Goal: Find specific page/section: Find specific page/section

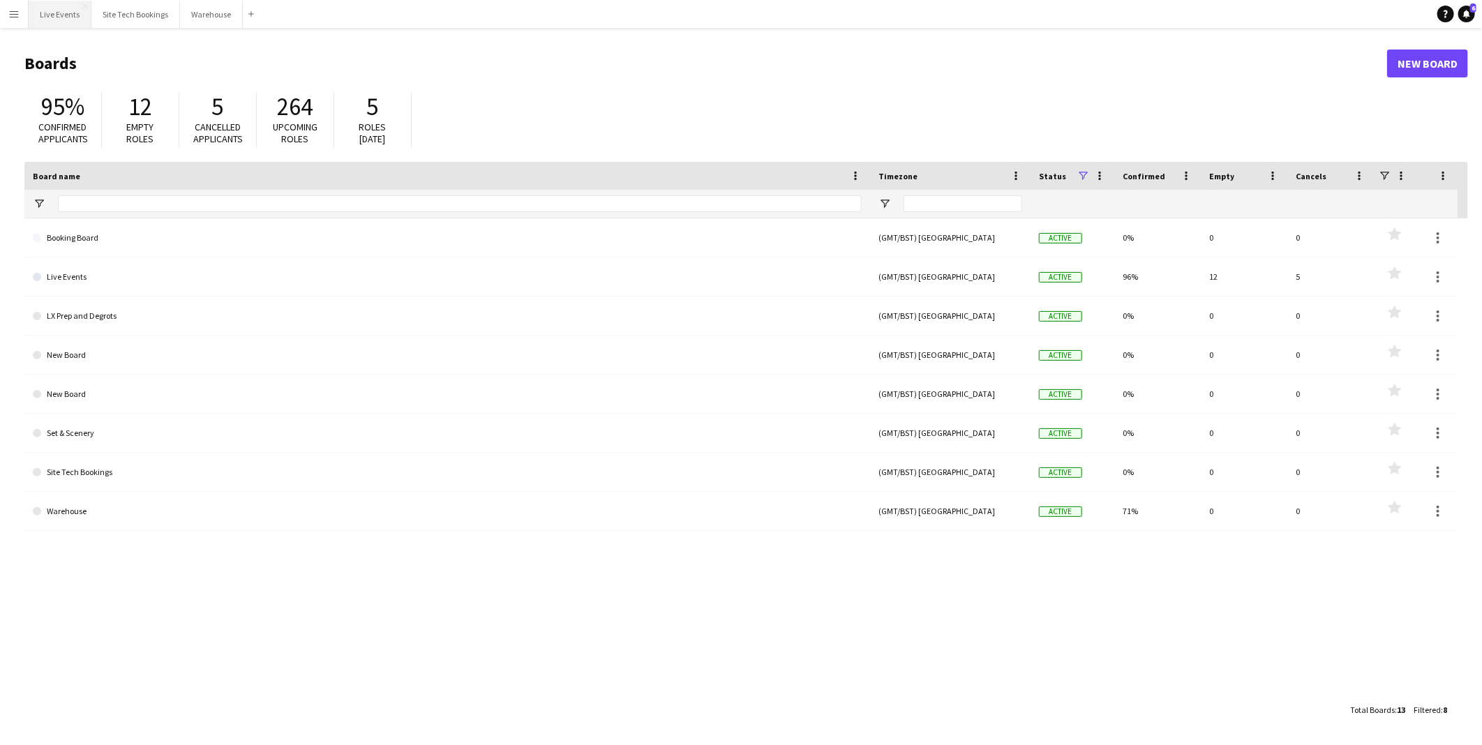
click at [64, 16] on button "Live Events Close" at bounding box center [60, 14] width 63 height 27
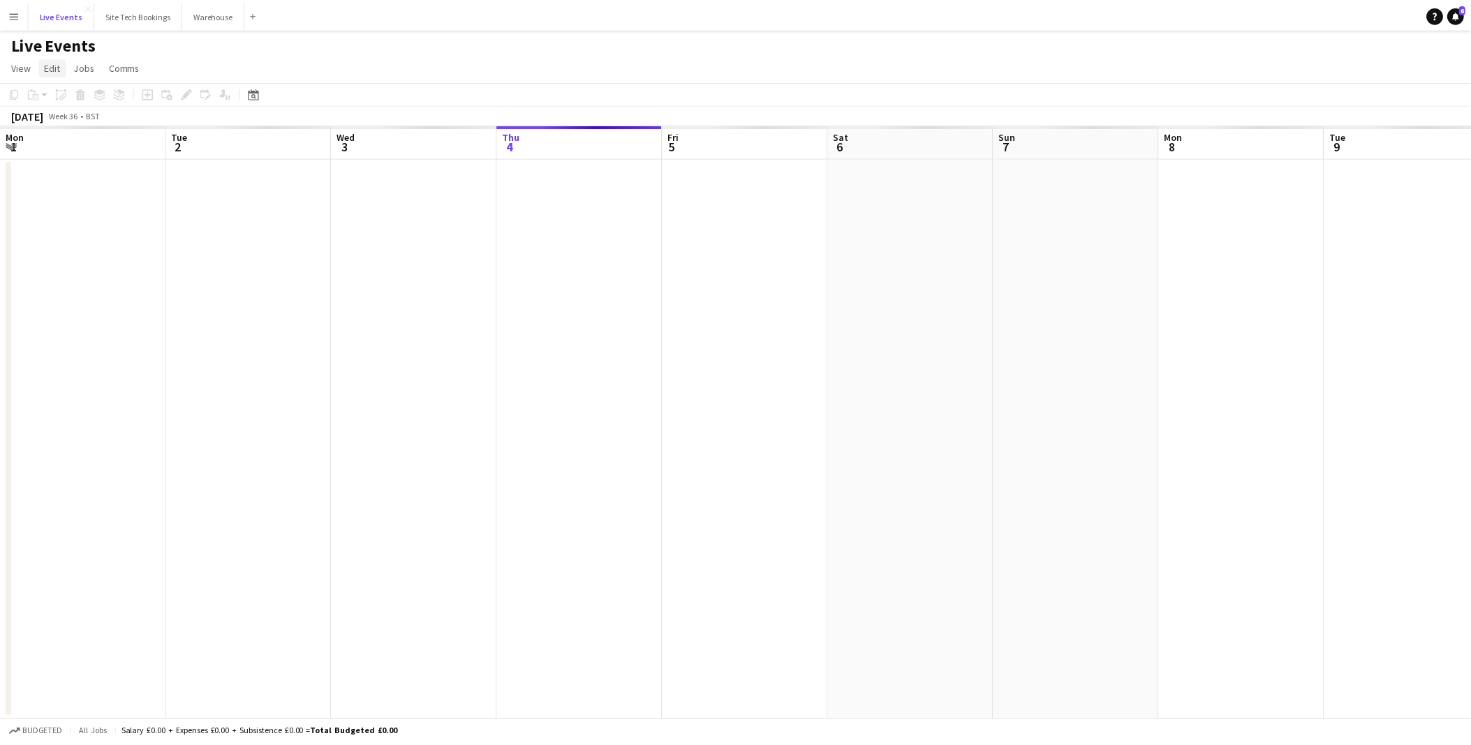
scroll to position [0, 333]
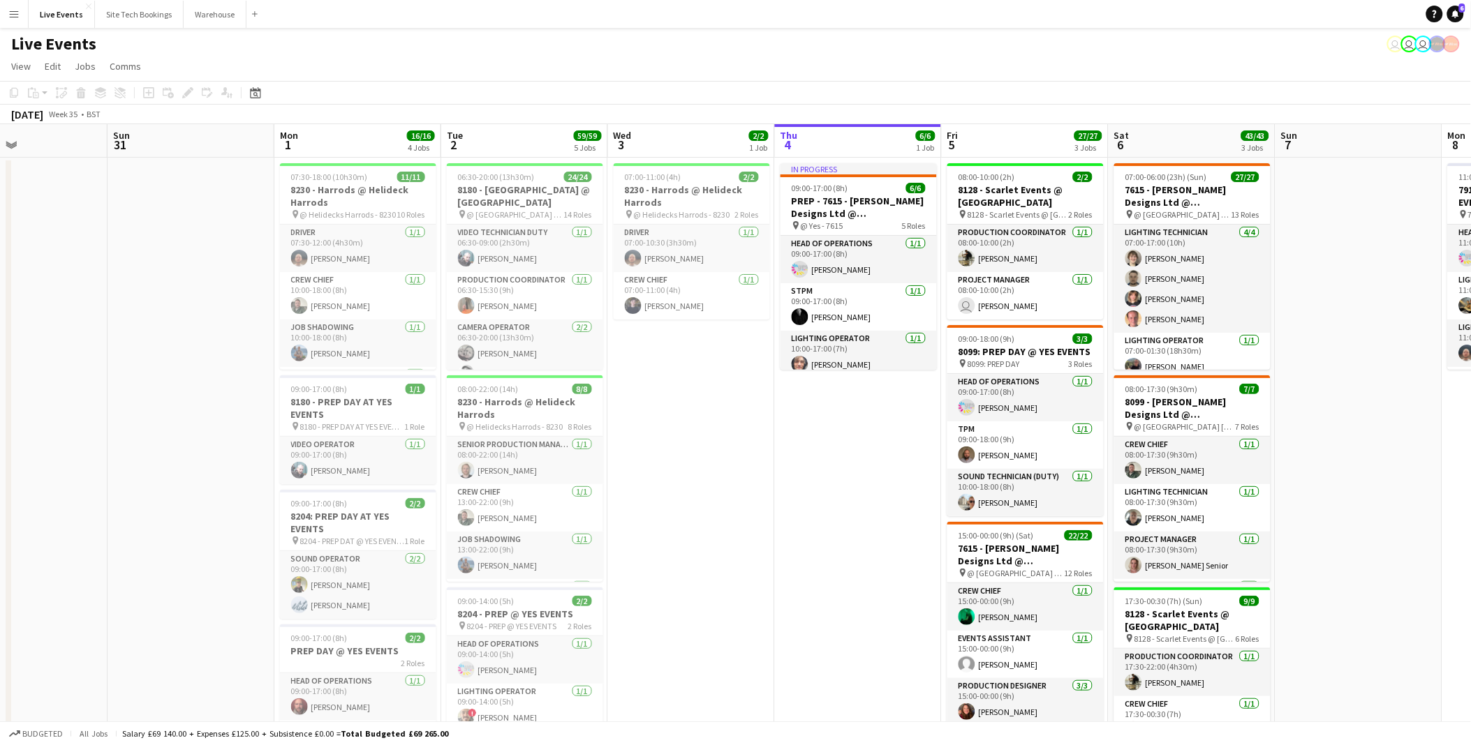
drag, startPoint x: 226, startPoint y: 434, endPoint x: 967, endPoint y: 463, distance: 741.1
click at [1167, 470] on app-calendar-viewport "Thu 28 Fri 29 Sat 30 Sun 31 Mon 1 16/16 4 Jobs Tue 2 59/59 5 Jobs Wed 3 2/2 1 J…" at bounding box center [735, 660] width 1471 height 1073
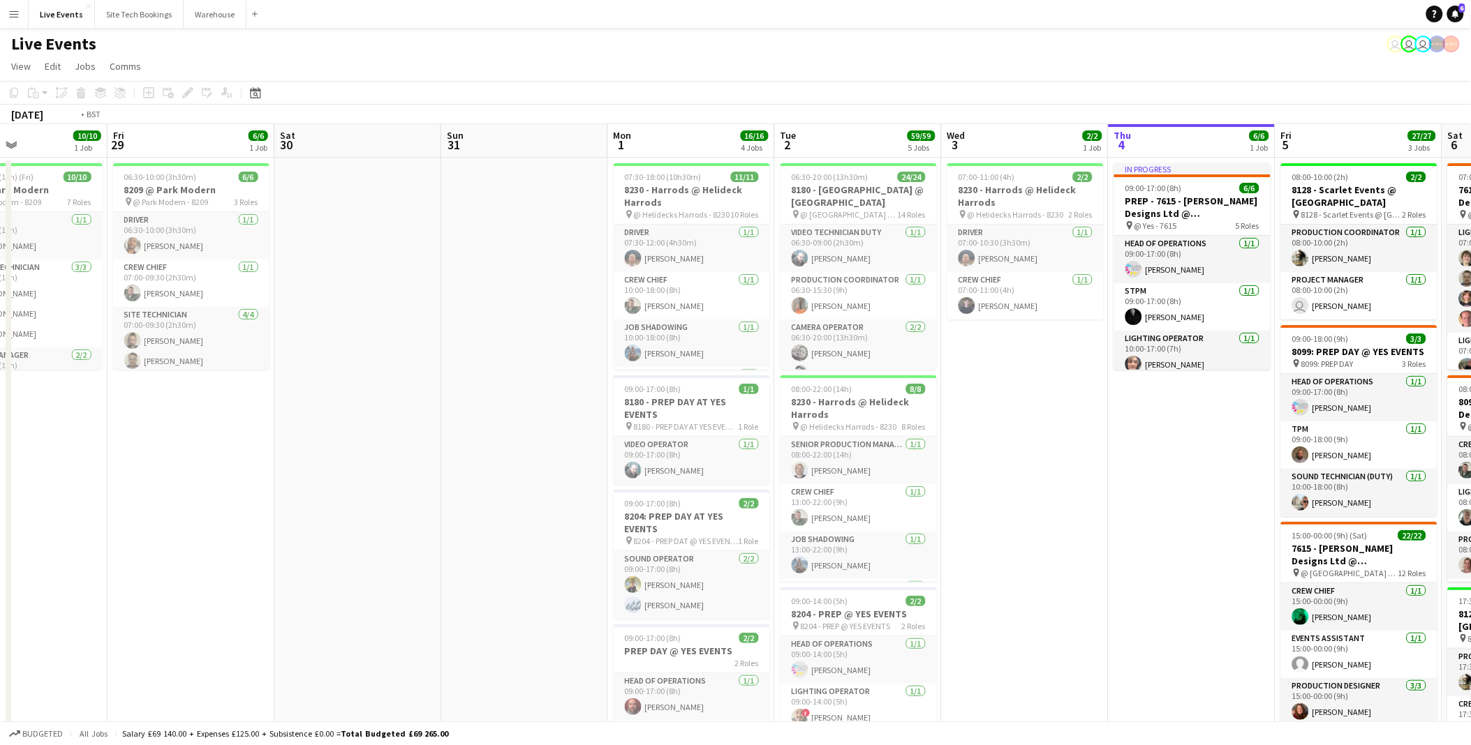
drag, startPoint x: 382, startPoint y: 452, endPoint x: 924, endPoint y: 308, distance: 561.0
click at [986, 345] on app-calendar-viewport "Tue 26 Wed 27 Thu 28 10/10 1 Job Fri 29 6/6 1 Job Sat 30 Sun 31 Mon 1 16/16 4 J…" at bounding box center [735, 660] width 1471 height 1073
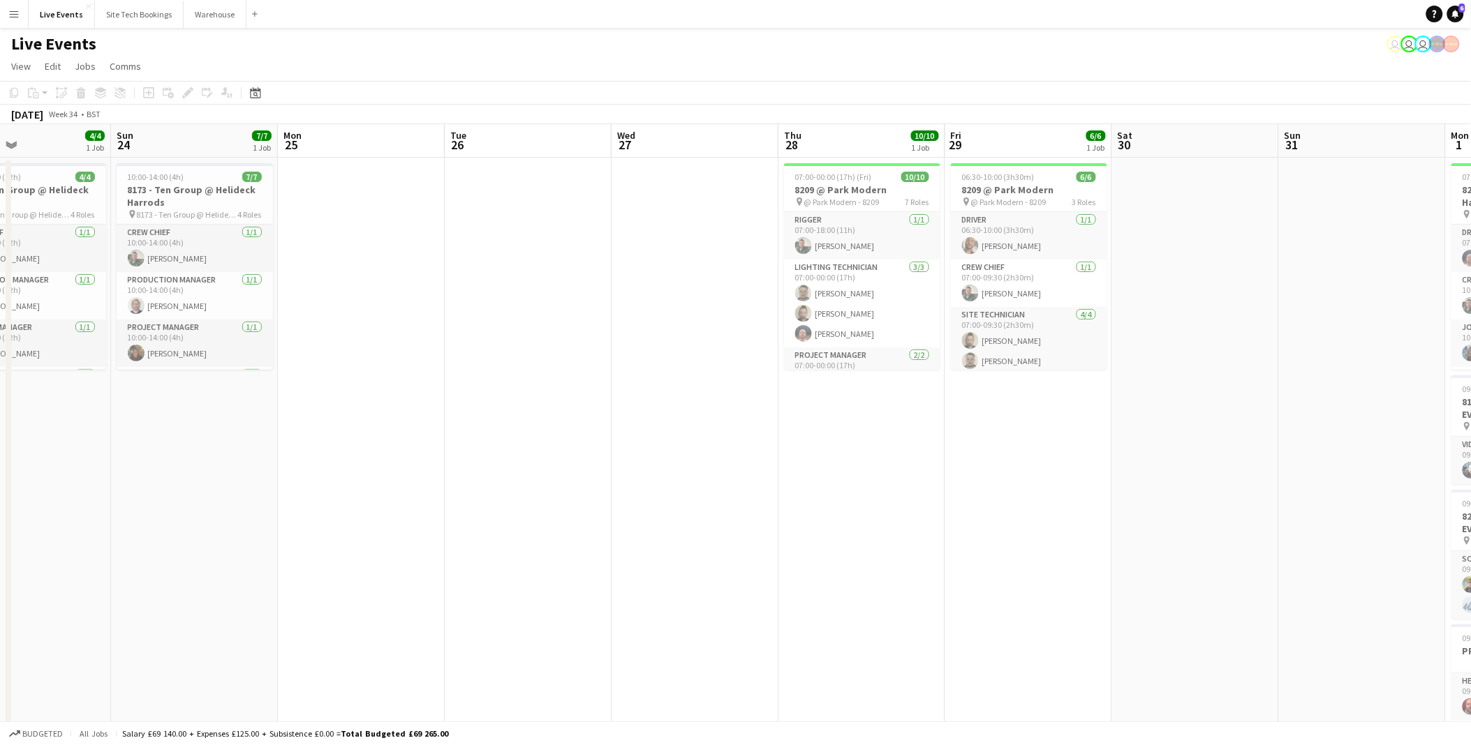
drag, startPoint x: 539, startPoint y: 535, endPoint x: 1273, endPoint y: 521, distance: 734.4
click at [1273, 521] on app-calendar-viewport "Sat 23 4/4 1 Job Sun 24 7/7 1 Job Mon 25 Tue 26 Wed 27 Thu 28 10/10 1 Job Fri 2…" at bounding box center [735, 660] width 1471 height 1073
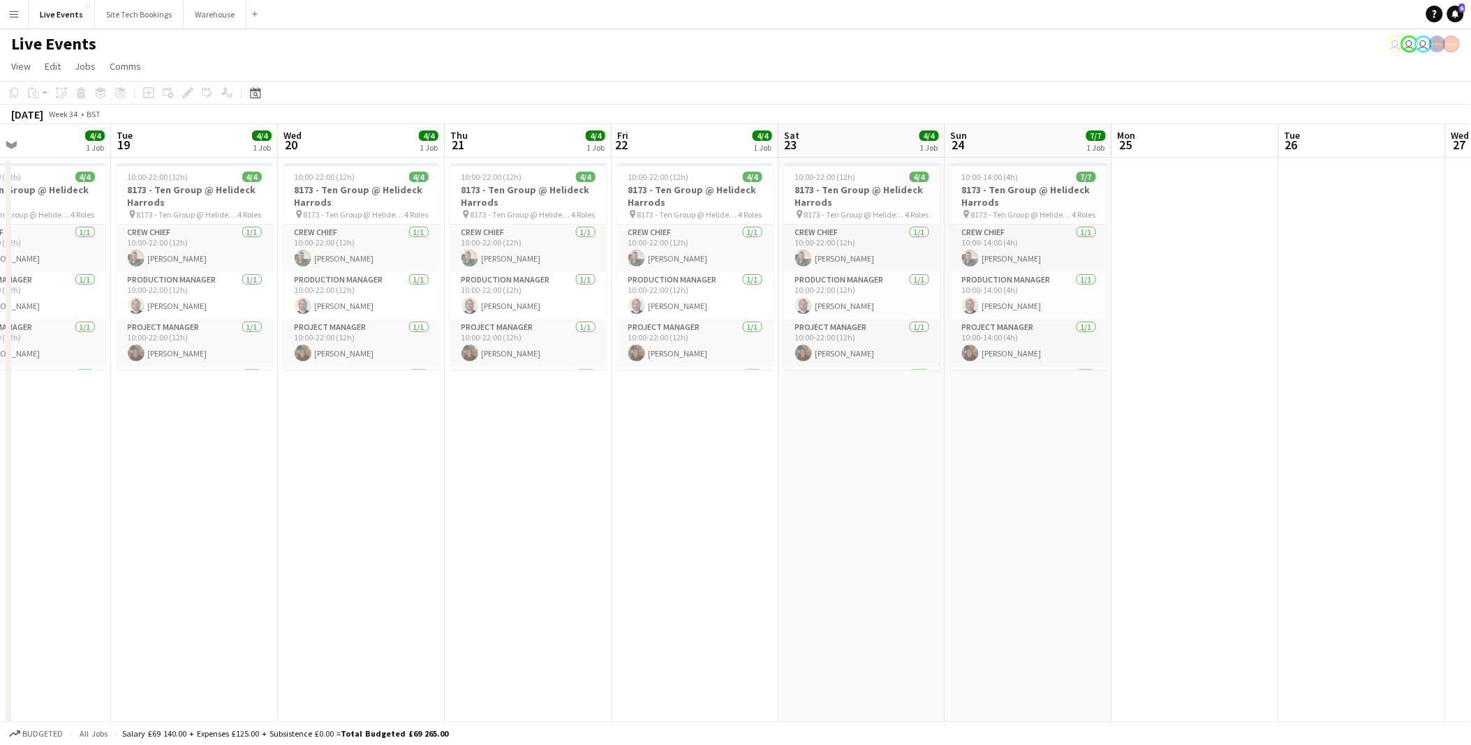
scroll to position [0, 389]
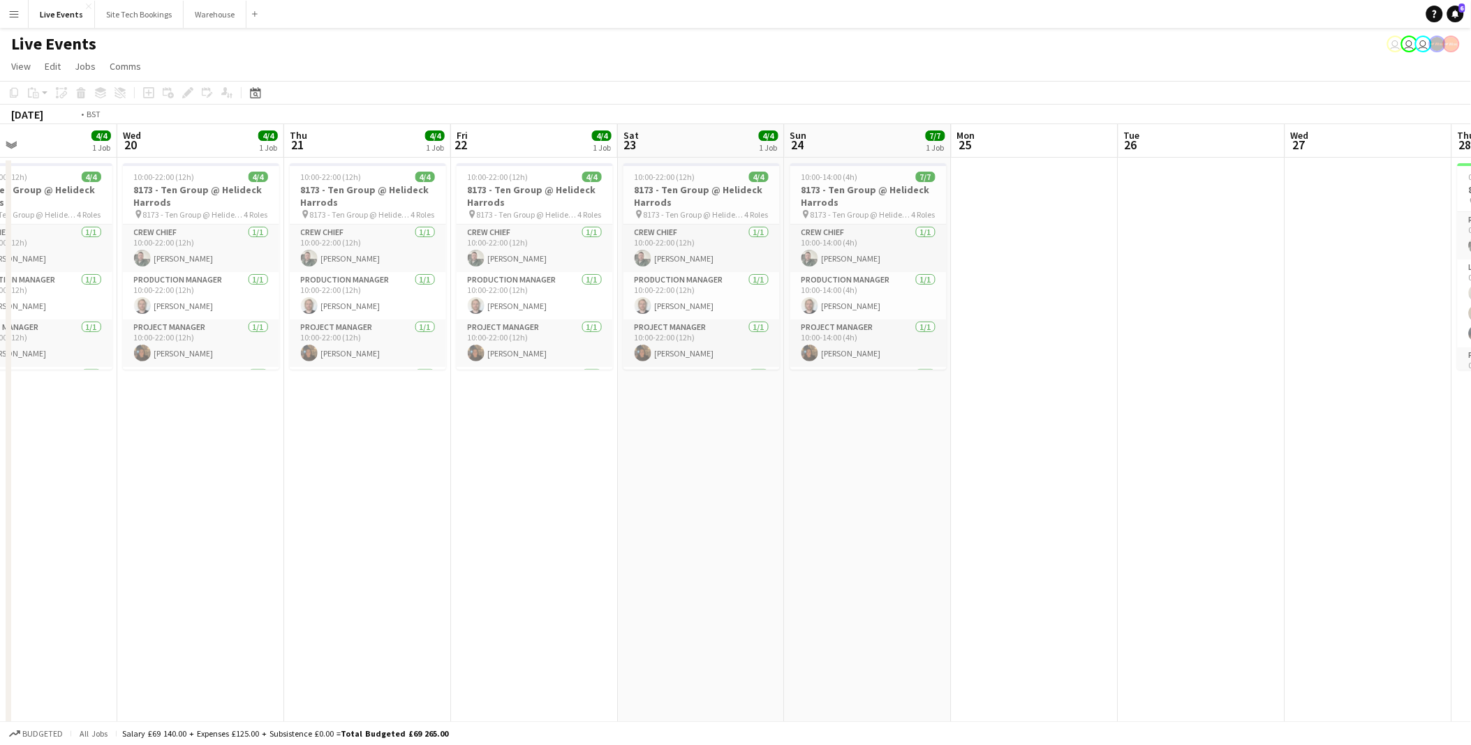
drag, startPoint x: 311, startPoint y: 540, endPoint x: 1273, endPoint y: 556, distance: 962.6
click at [1318, 556] on app-calendar-viewport "Mon 18 4/4 1 Job Tue 19 4/4 1 Job Wed 20 4/4 1 Job Thu 21 4/4 1 Job Fri 22 4/4 …" at bounding box center [735, 660] width 1471 height 1073
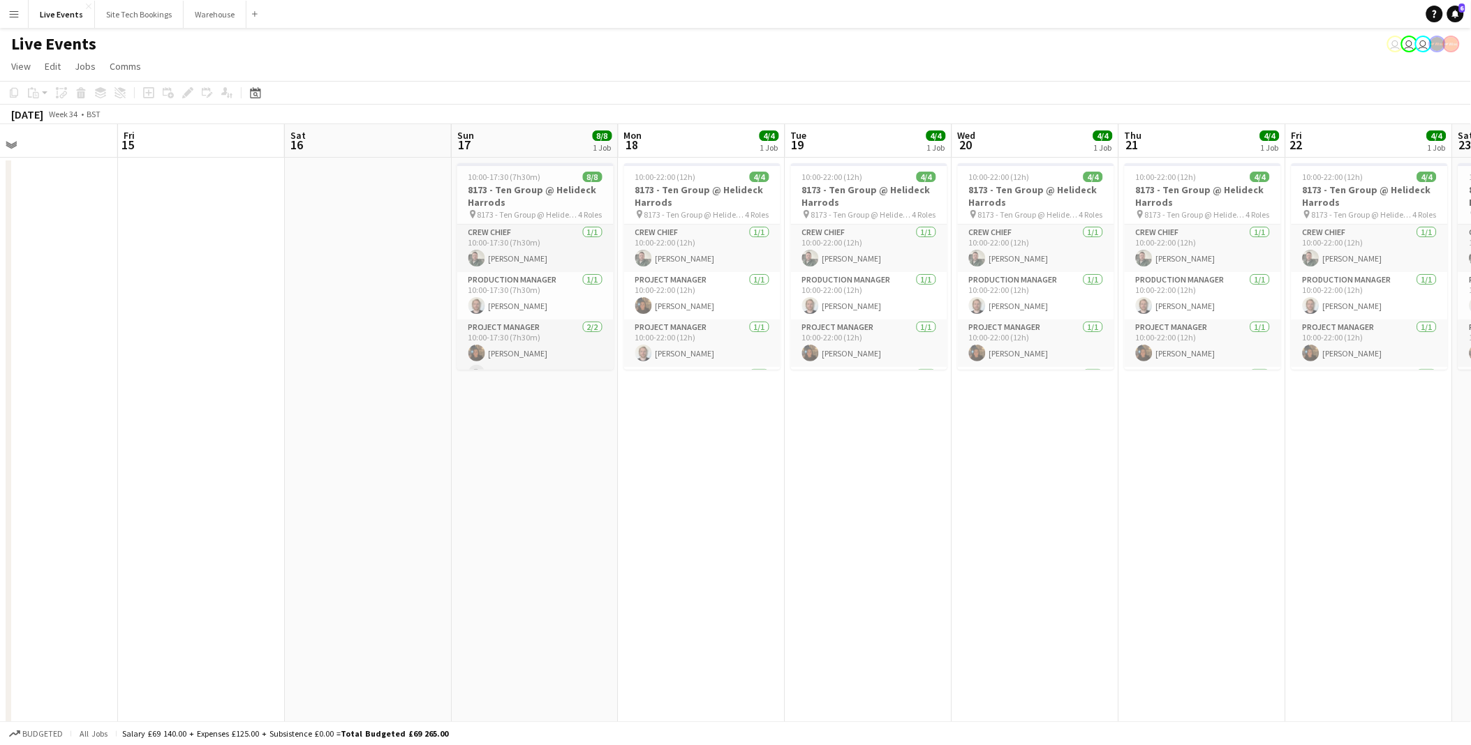
click at [1196, 514] on app-calendar-viewport "Tue 12 Wed 13 Thu 14 Fri 15 Sat 16 Sun 17 8/8 1 Job Mon 18 4/4 1 Job Tue 19 4/4…" at bounding box center [735, 660] width 1471 height 1073
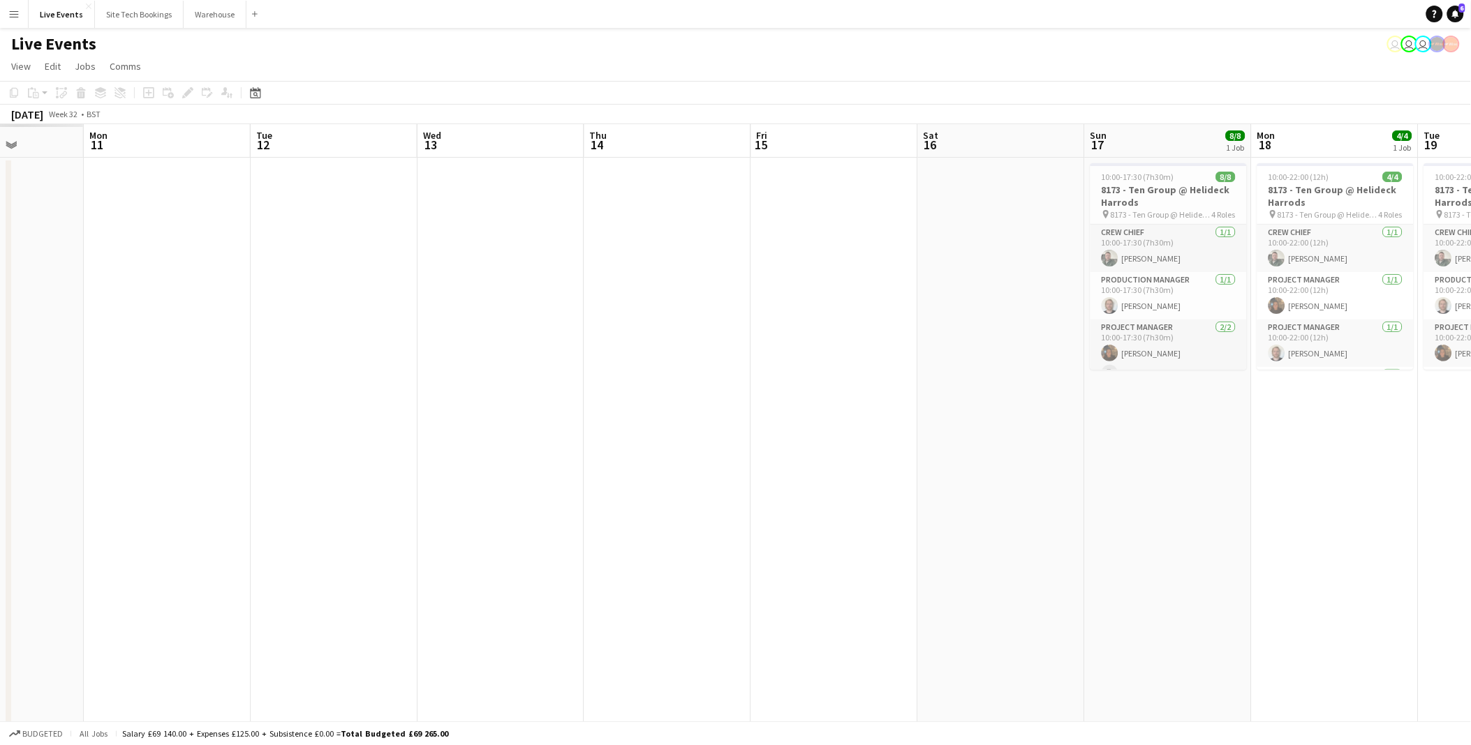
click at [864, 457] on app-calendar-viewport "Fri 8 Sat 9 Sun 10 Mon 11 Tue 12 Wed 13 Thu 14 Fri 15 Sat 16 Sun 17 8/8 1 Job M…" at bounding box center [735, 660] width 1471 height 1073
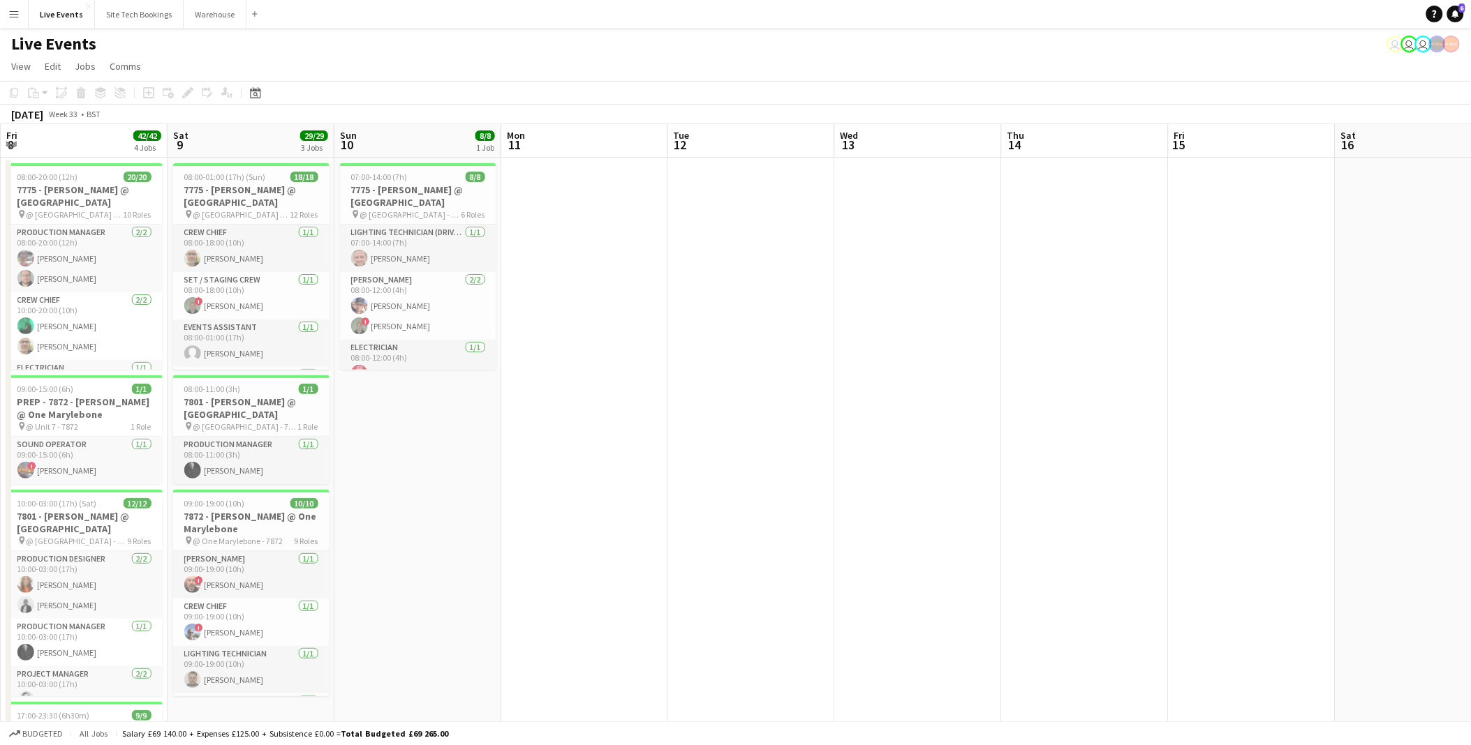
drag, startPoint x: 208, startPoint y: 396, endPoint x: 751, endPoint y: 371, distance: 543.6
click at [480, 371] on app-calendar-viewport "Wed 6 Thu 7 Fri 8 42/42 4 Jobs Sat 9 29/29 3 Jobs Sun 10 8/8 1 Job Mon 11 Tue 1…" at bounding box center [735, 660] width 1471 height 1073
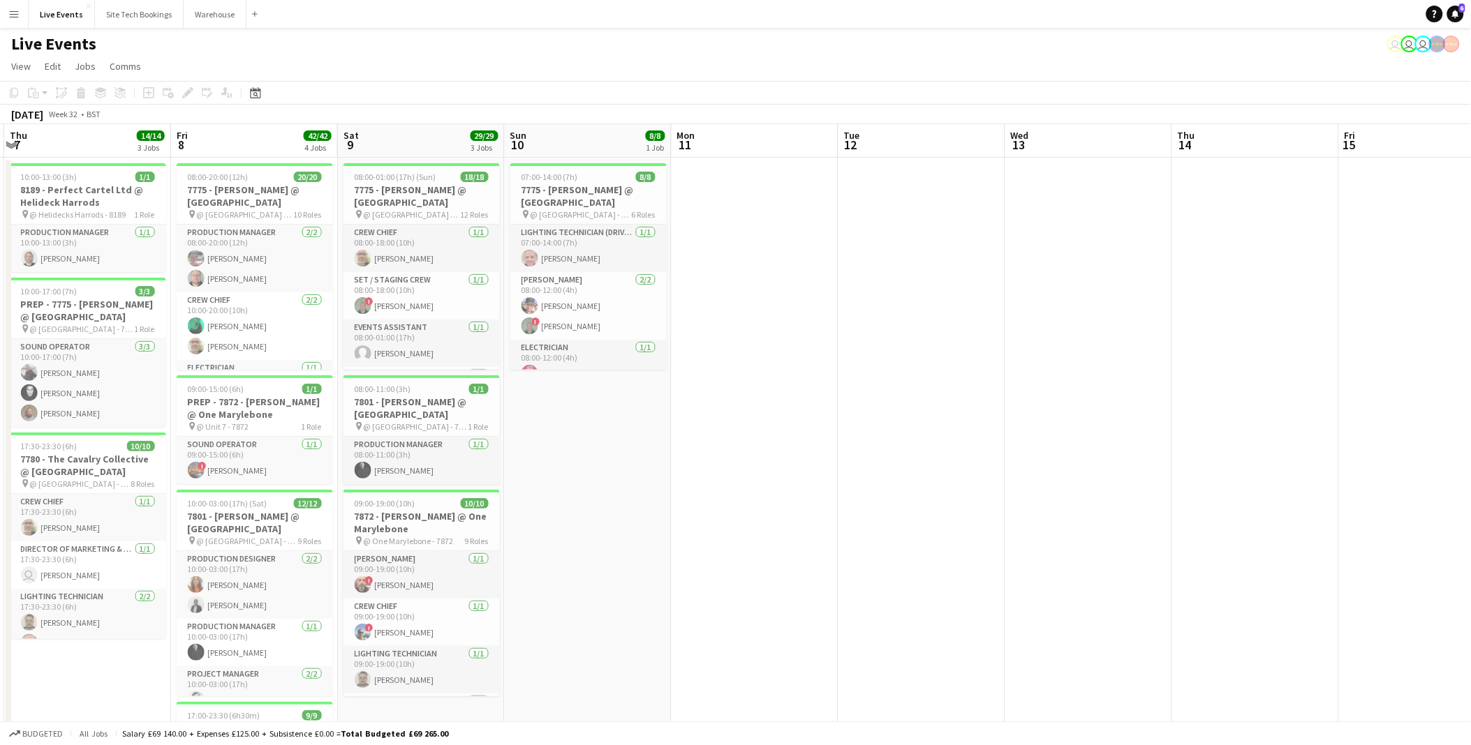
click at [458, 366] on app-calendar-viewport "Mon 4 5/5 1 Job Tue 5 1/1 1 Job Wed 6 10/10 2 Jobs Thu 7 14/14 3 Jobs Fri 8 42/…" at bounding box center [735, 660] width 1471 height 1073
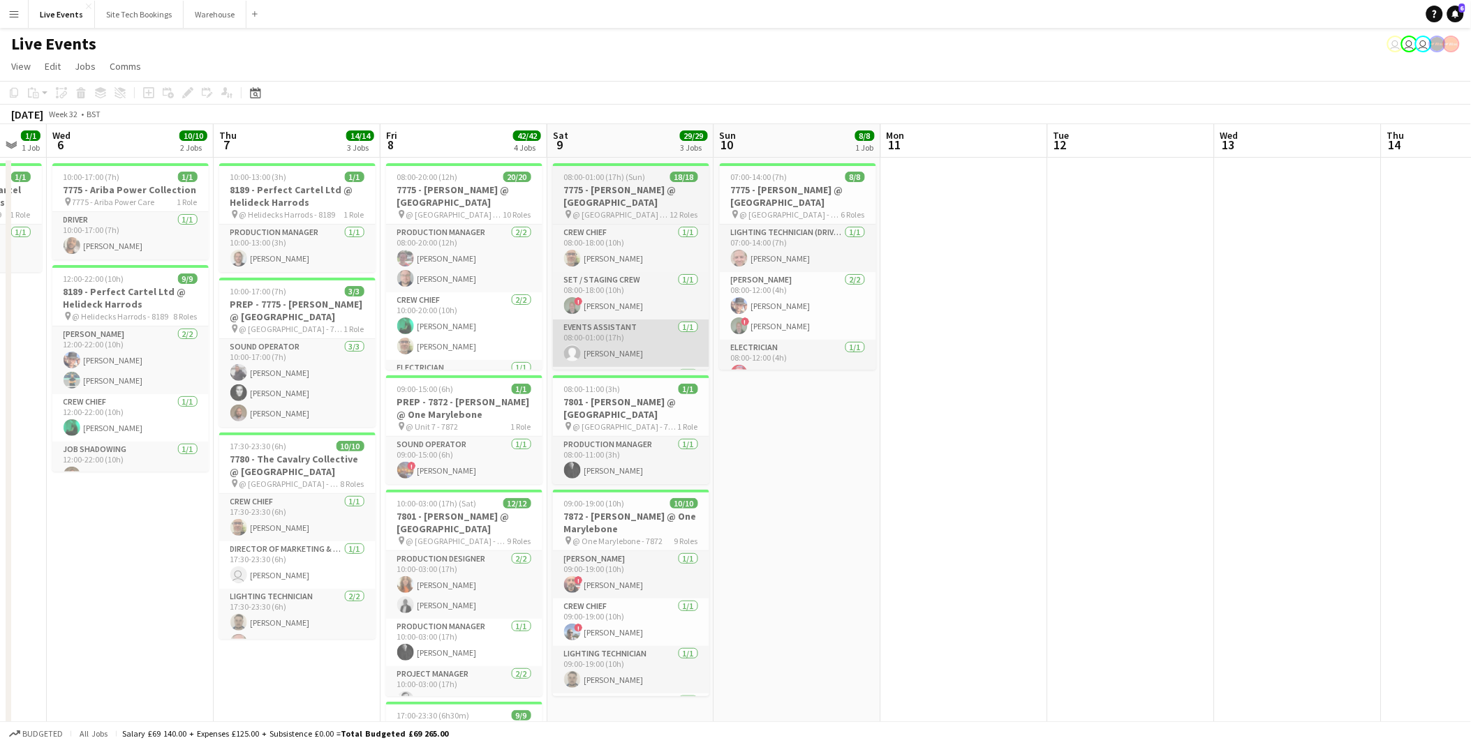
drag, startPoint x: 244, startPoint y: 359, endPoint x: 825, endPoint y: 363, distance: 580.7
click at [433, 359] on app-calendar-viewport "Mon 4 5/5 1 Job Tue 5 1/1 1 Job Wed 6 10/10 2 Jobs Thu 7 14/14 3 Jobs Fri 8 42/…" at bounding box center [735, 660] width 1471 height 1073
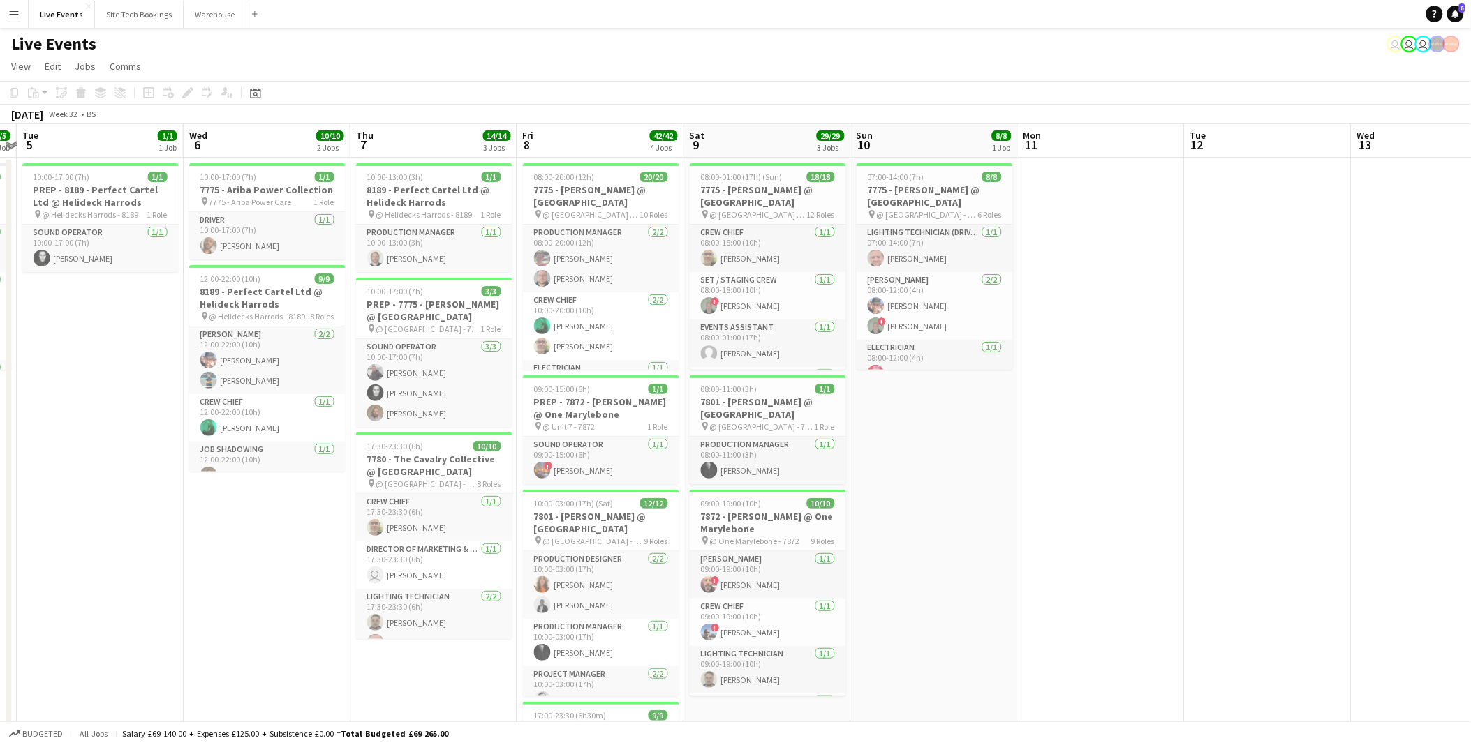
drag, startPoint x: 201, startPoint y: 353, endPoint x: 707, endPoint y: 373, distance: 506.4
click at [618, 369] on app-calendar-viewport "Sat 2 Sun 3 Mon 4 5/5 1 Job Tue 5 1/1 1 Job Wed 6 10/10 2 Jobs Thu 7 14/14 3 Jo…" at bounding box center [735, 660] width 1471 height 1073
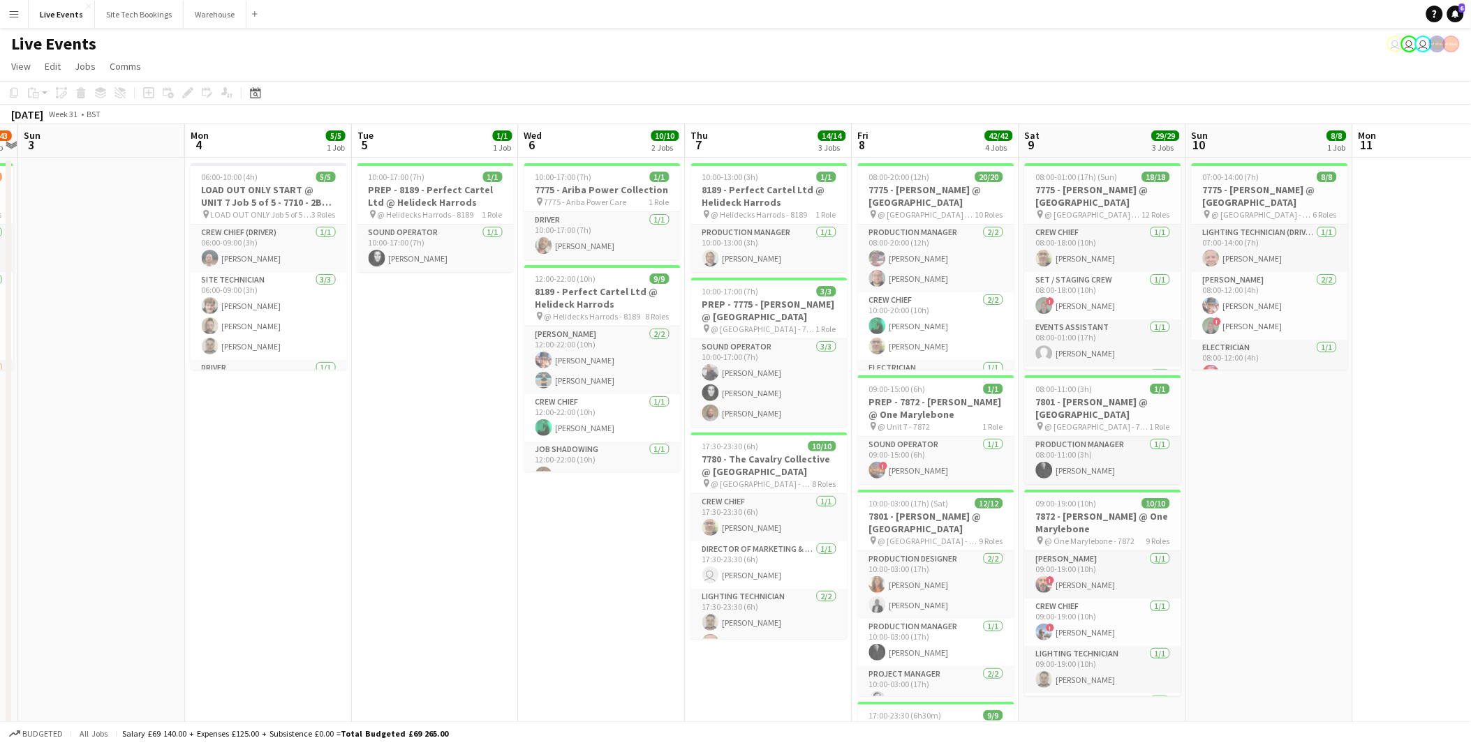
drag, startPoint x: 403, startPoint y: 377, endPoint x: 632, endPoint y: 373, distance: 228.3
click at [581, 378] on app-calendar-viewport "Thu 31 Fri 1 Sat 2 41/43 1 Job Sun 3 Mon 4 5/5 1 Job Tue 5 1/1 1 Job Wed 6 10/1…" at bounding box center [735, 660] width 1471 height 1073
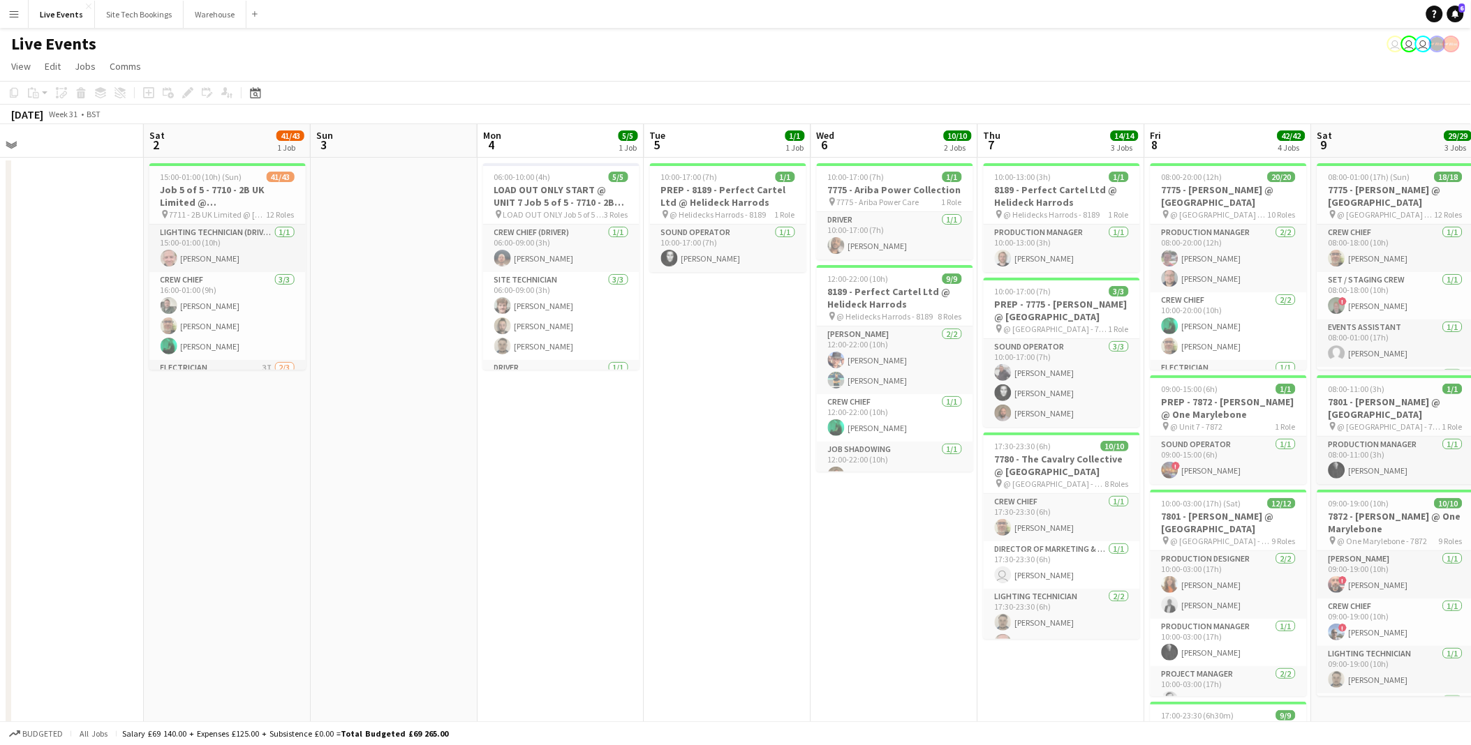
drag, startPoint x: 337, startPoint y: 424, endPoint x: 807, endPoint y: 464, distance: 471.4
click at [974, 482] on app-calendar-viewport "Wed 30 Thu 31 Fri 1 Sat 2 41/43 1 Job Sun 3 Mon 4 5/5 1 Job Tue 5 1/1 1 Job Wed…" at bounding box center [735, 660] width 1471 height 1073
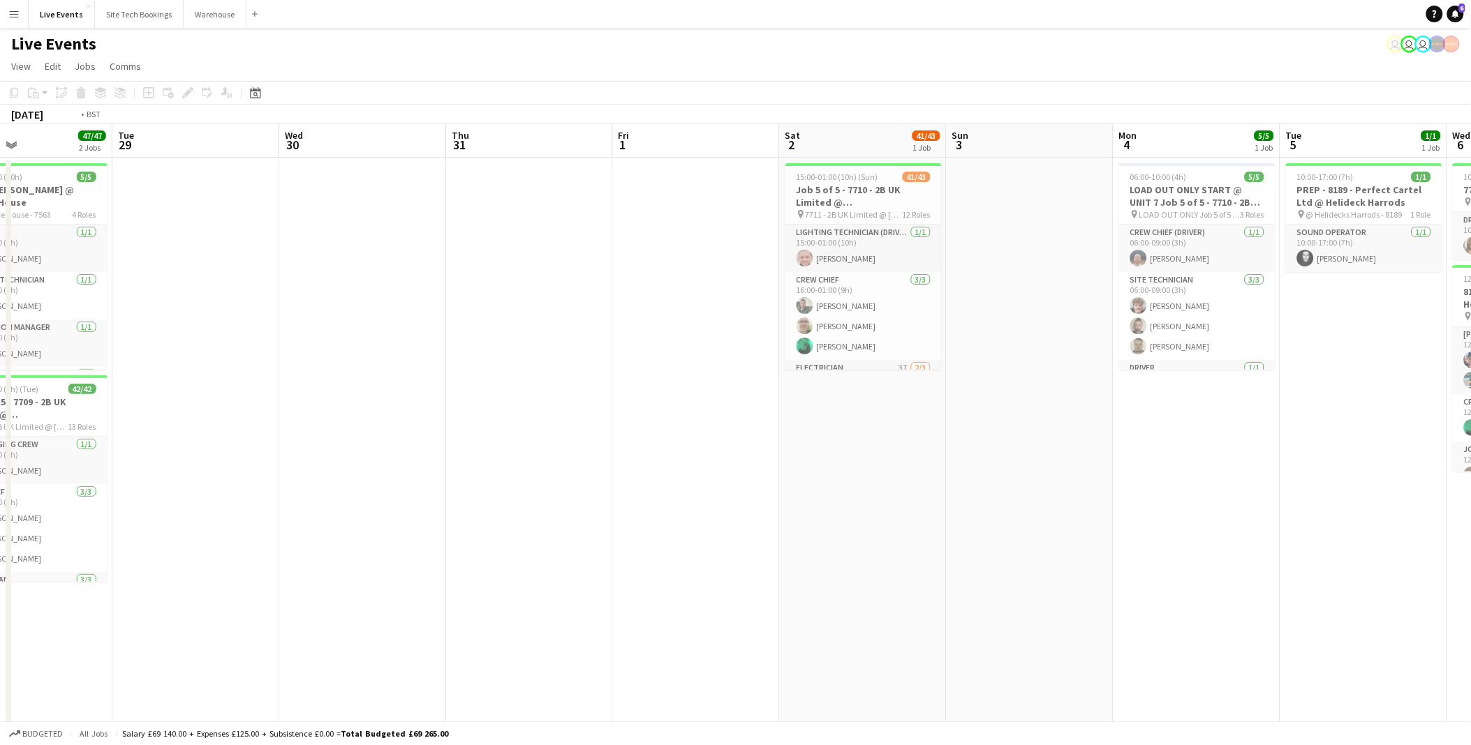
drag, startPoint x: 503, startPoint y: 457, endPoint x: 1147, endPoint y: 454, distance: 643.5
click at [721, 454] on app-calendar-viewport "Sat 26 18/18 2 Jobs Sun 27 Mon 28 47/47 2 Jobs Tue 29 Wed 30 Thu 31 Fri 1 Sat 2…" at bounding box center [735, 660] width 1471 height 1073
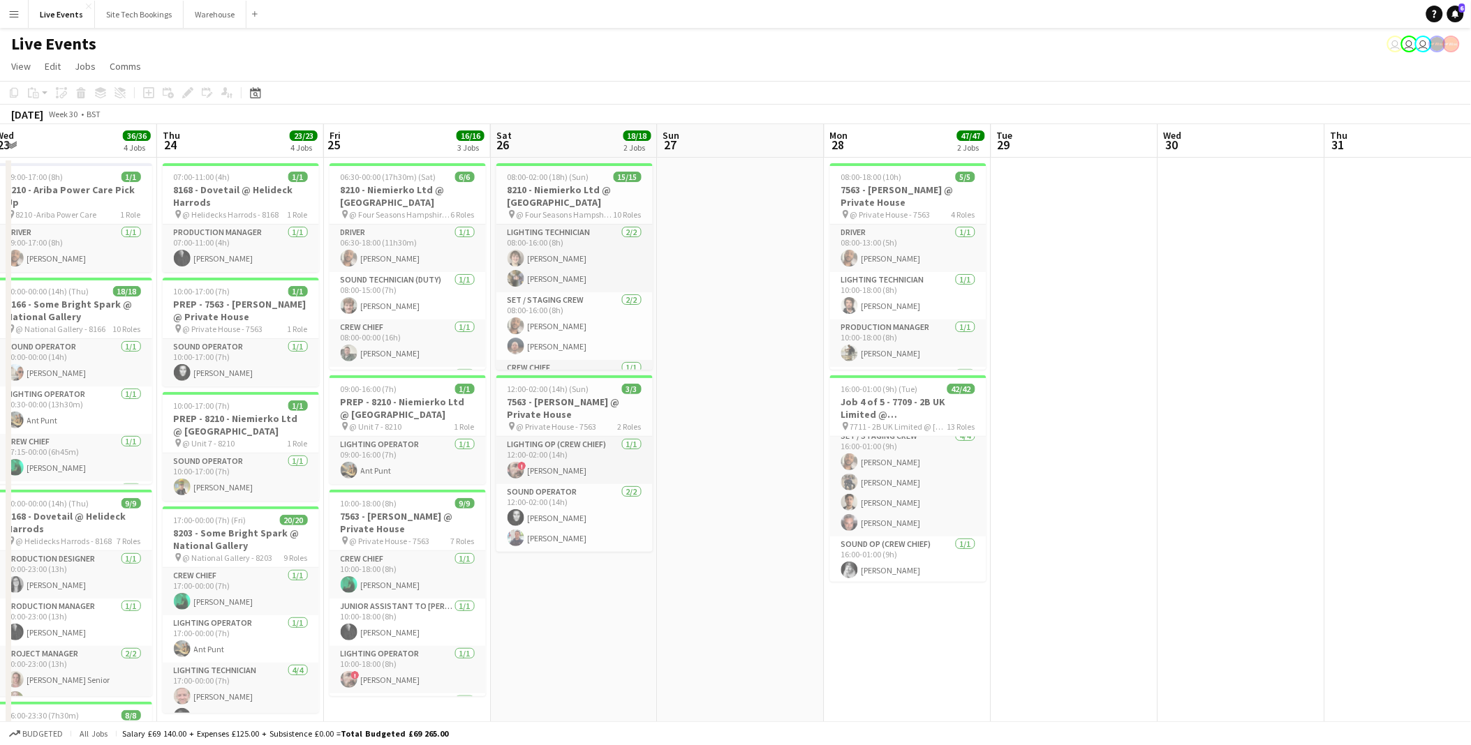
scroll to position [0, 321]
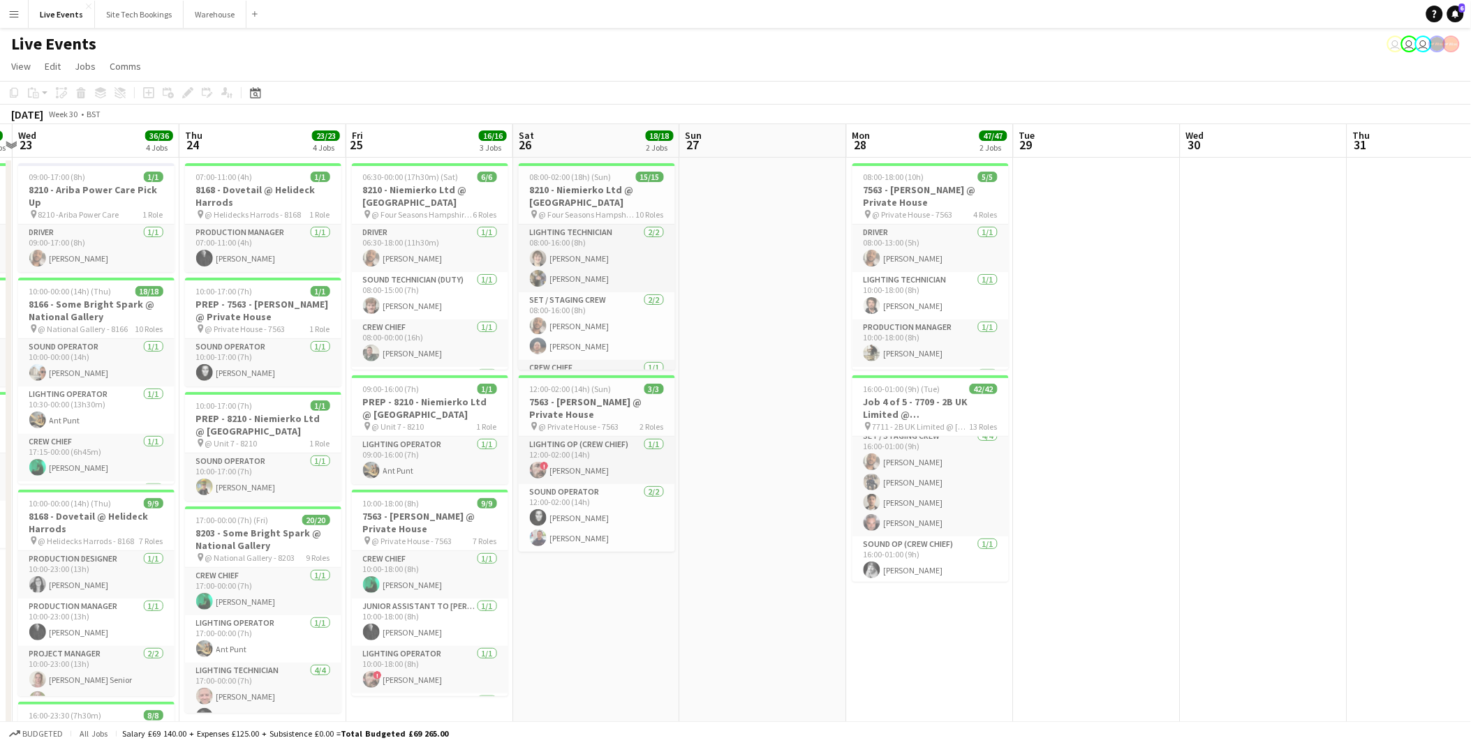
drag, startPoint x: 449, startPoint y: 401, endPoint x: 1132, endPoint y: 403, distance: 683.3
click at [1132, 403] on app-calendar-viewport "Mon 21 45/45 1 Job Tue 22 4/4 3 Jobs Wed 23 36/36 4 Jobs Thu 24 23/23 4 Jobs Fr…" at bounding box center [735, 660] width 1471 height 1073
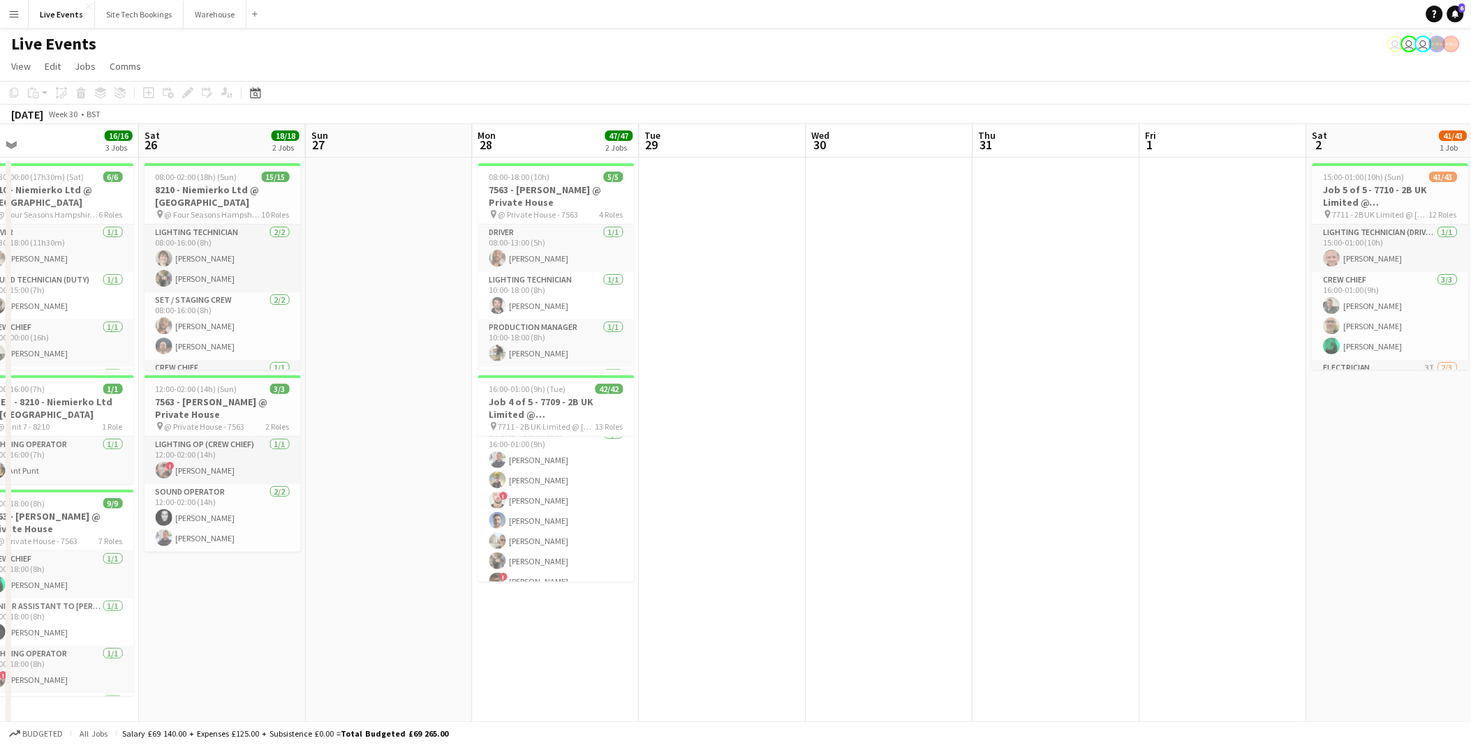
scroll to position [0, 523]
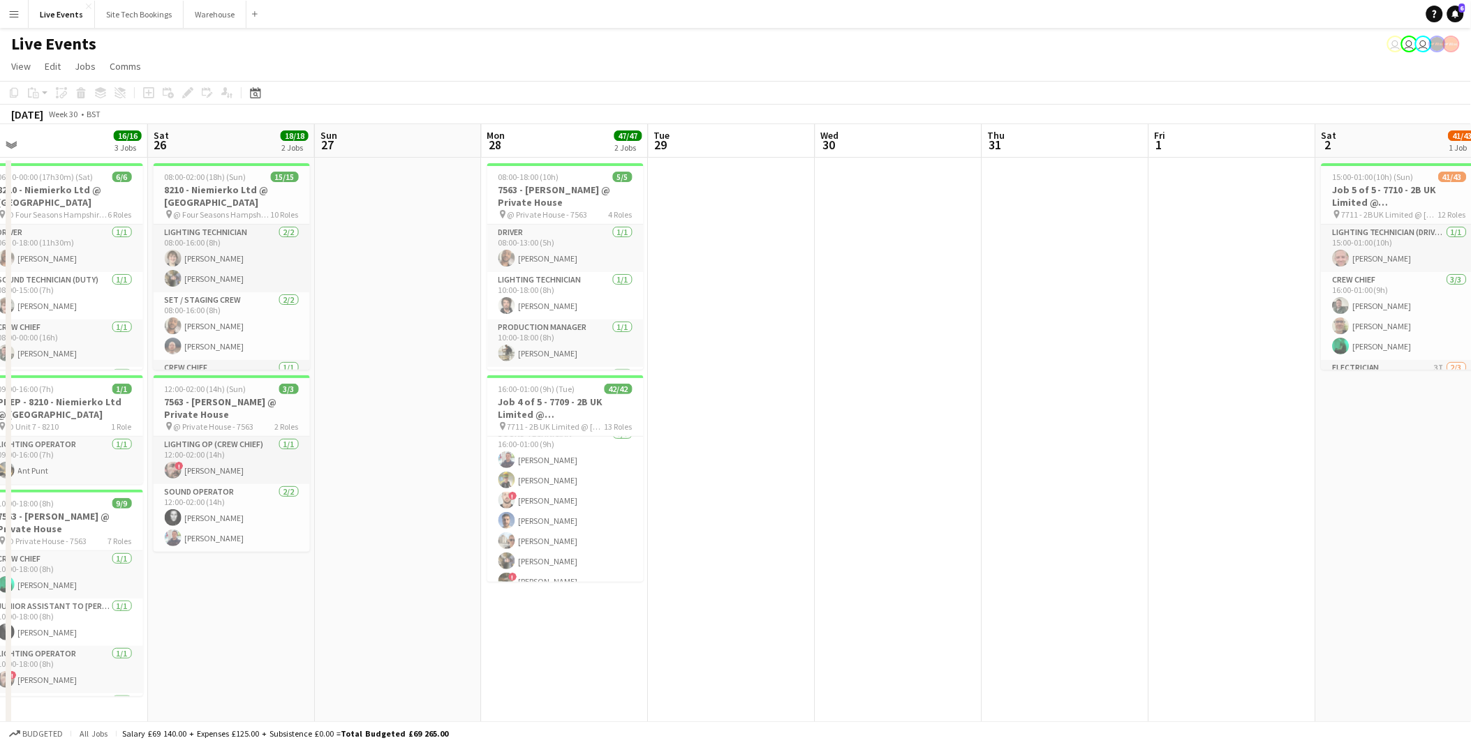
drag, startPoint x: 810, startPoint y: 592, endPoint x: 440, endPoint y: 563, distance: 370.3
click at [440, 565] on app-calendar-viewport "Tue 22 4/4 3 Jobs Wed 23 36/36 4 Jobs Thu 24 23/23 4 Jobs Fri 25 16/16 3 Jobs S…" at bounding box center [735, 660] width 1471 height 1073
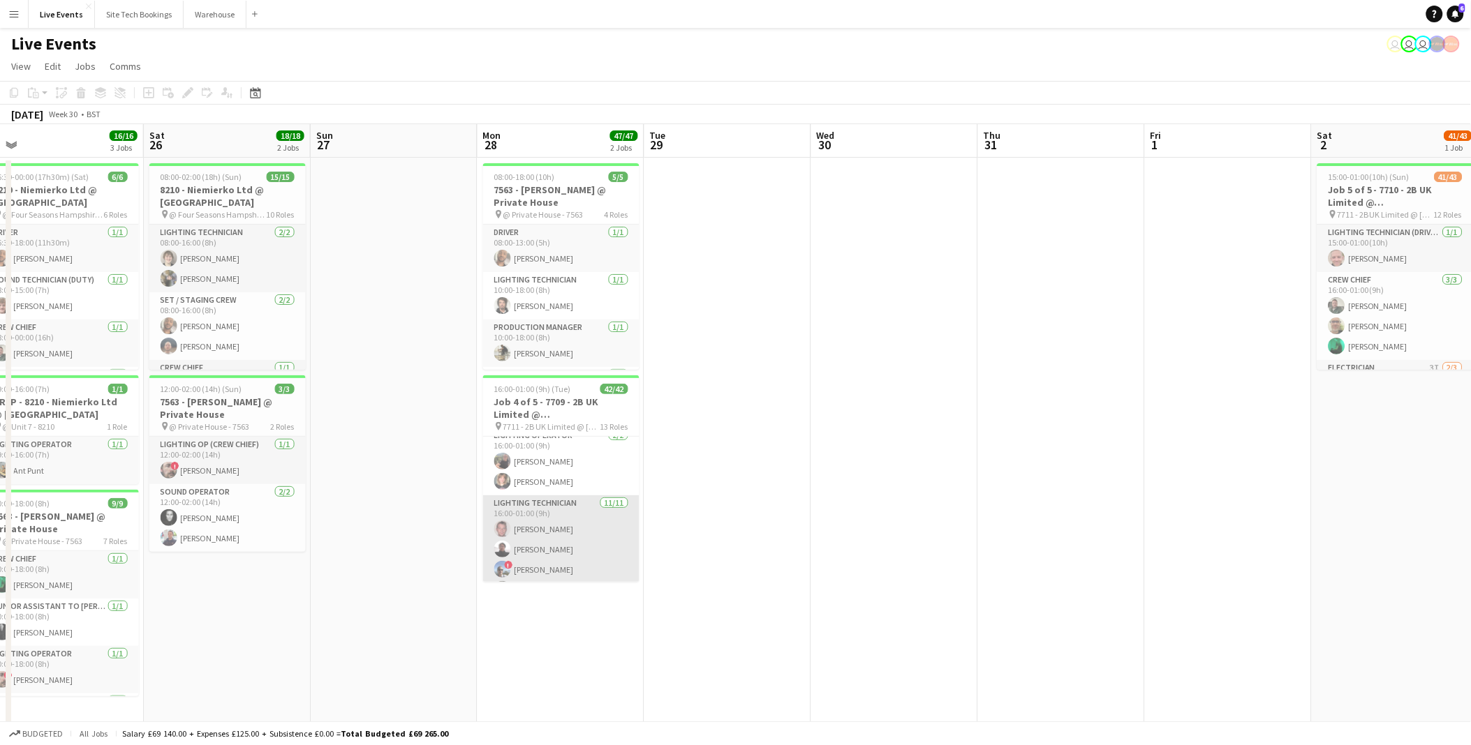
scroll to position [310, 0]
click at [553, 512] on app-card-role "Lighting Technician [DATE] 16:00-01:00 (9h) [PERSON_NAME] [PERSON_NAME] ! [PERS…" at bounding box center [561, 543] width 156 height 250
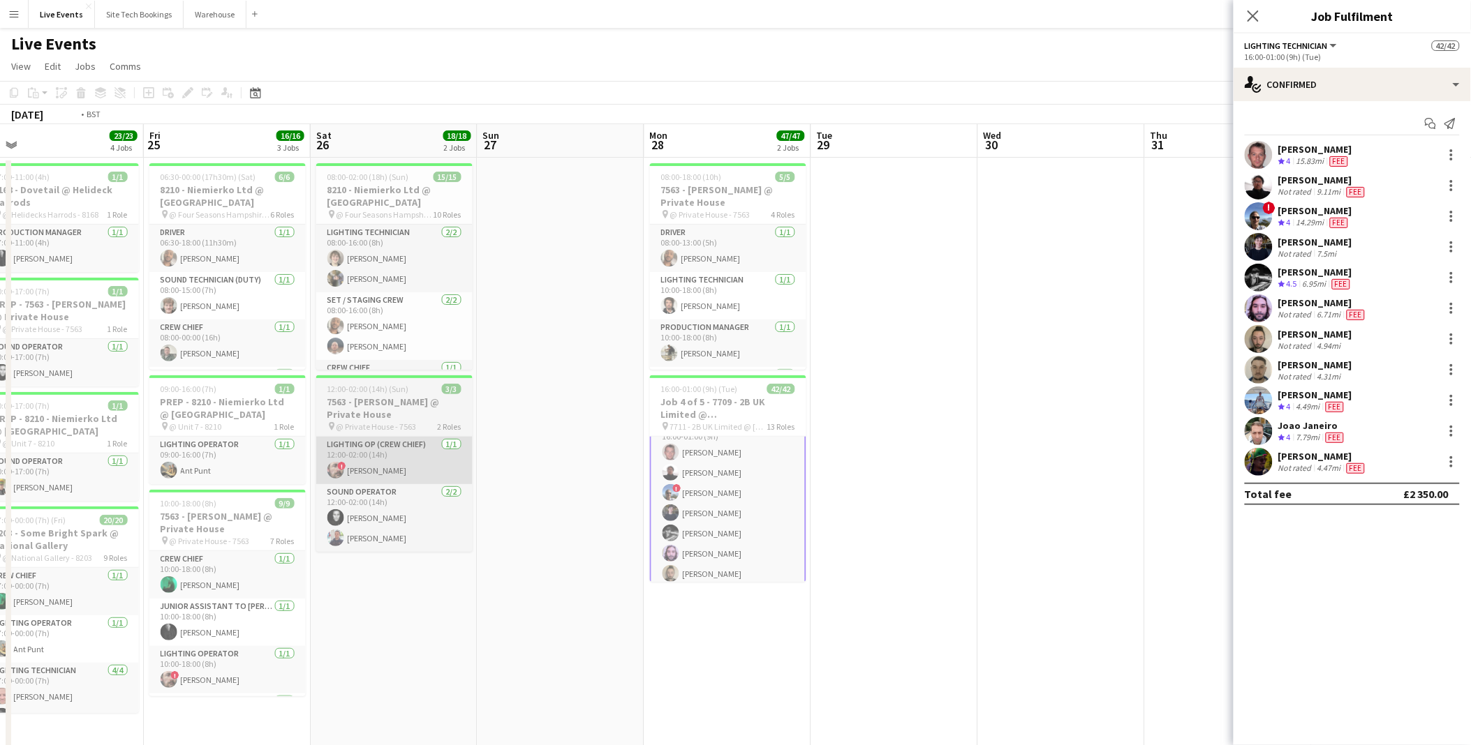
scroll to position [0, 333]
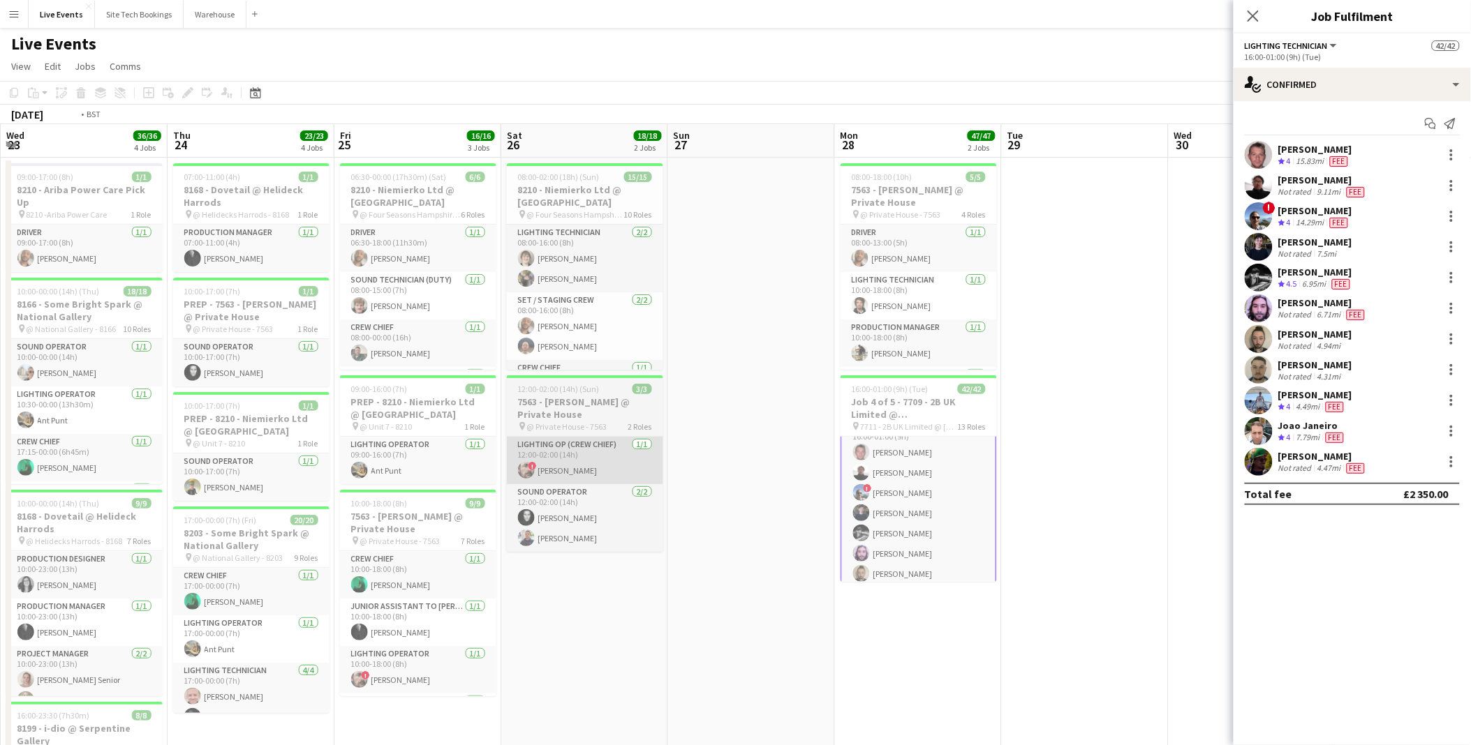
drag, startPoint x: 999, startPoint y: 456, endPoint x: 897, endPoint y: 442, distance: 103.5
click at [1244, 471] on body "Menu Boards Boards Boards All jobs Status Workforce Workforce My Workforce Recr…" at bounding box center [735, 610] width 1471 height 1221
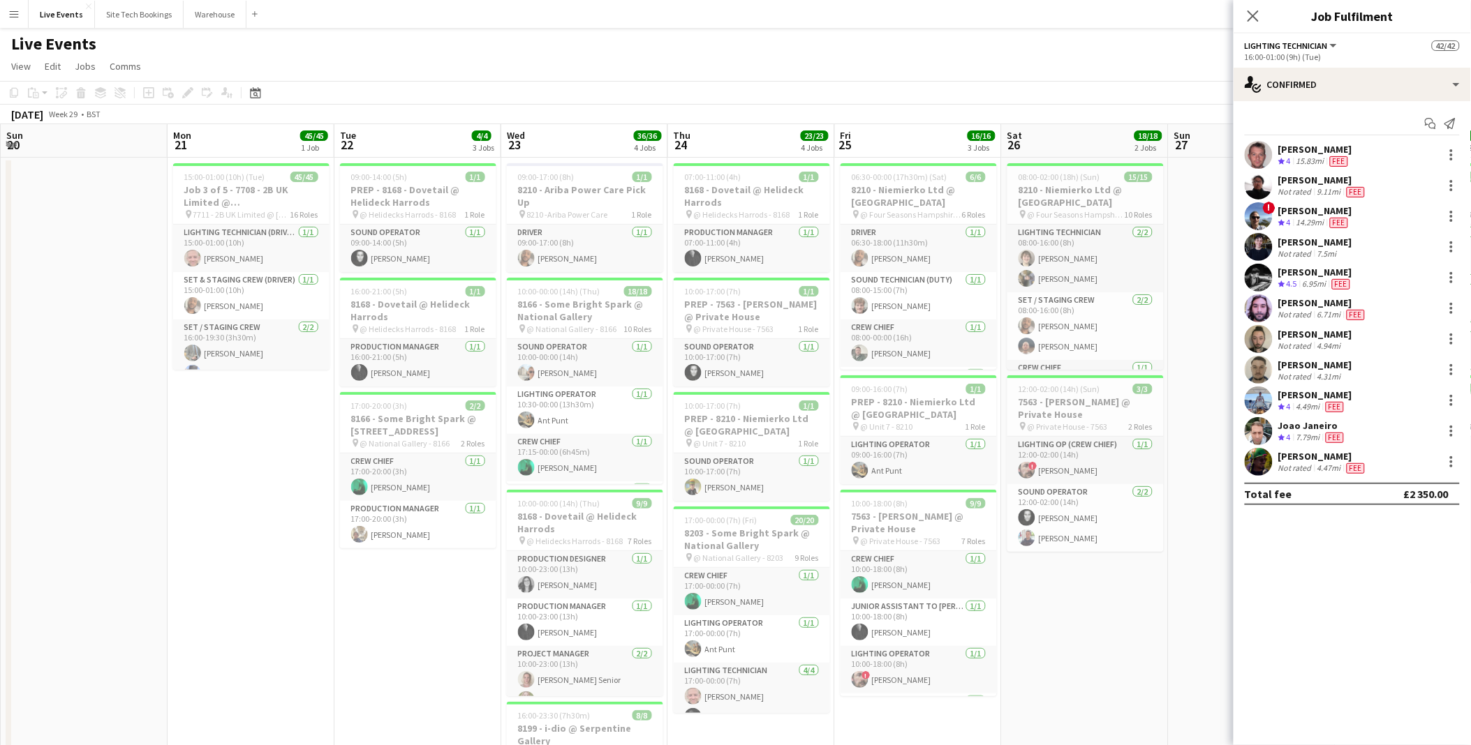
drag, startPoint x: 535, startPoint y: 405, endPoint x: 974, endPoint y: 412, distance: 439.1
click at [974, 412] on app-calendar-viewport "Fri 18 Sat 19 Sun 20 Mon 21 45/45 1 Job Tue 22 4/4 3 Jobs Wed 23 36/36 4 Jobs T…" at bounding box center [735, 660] width 1471 height 1073
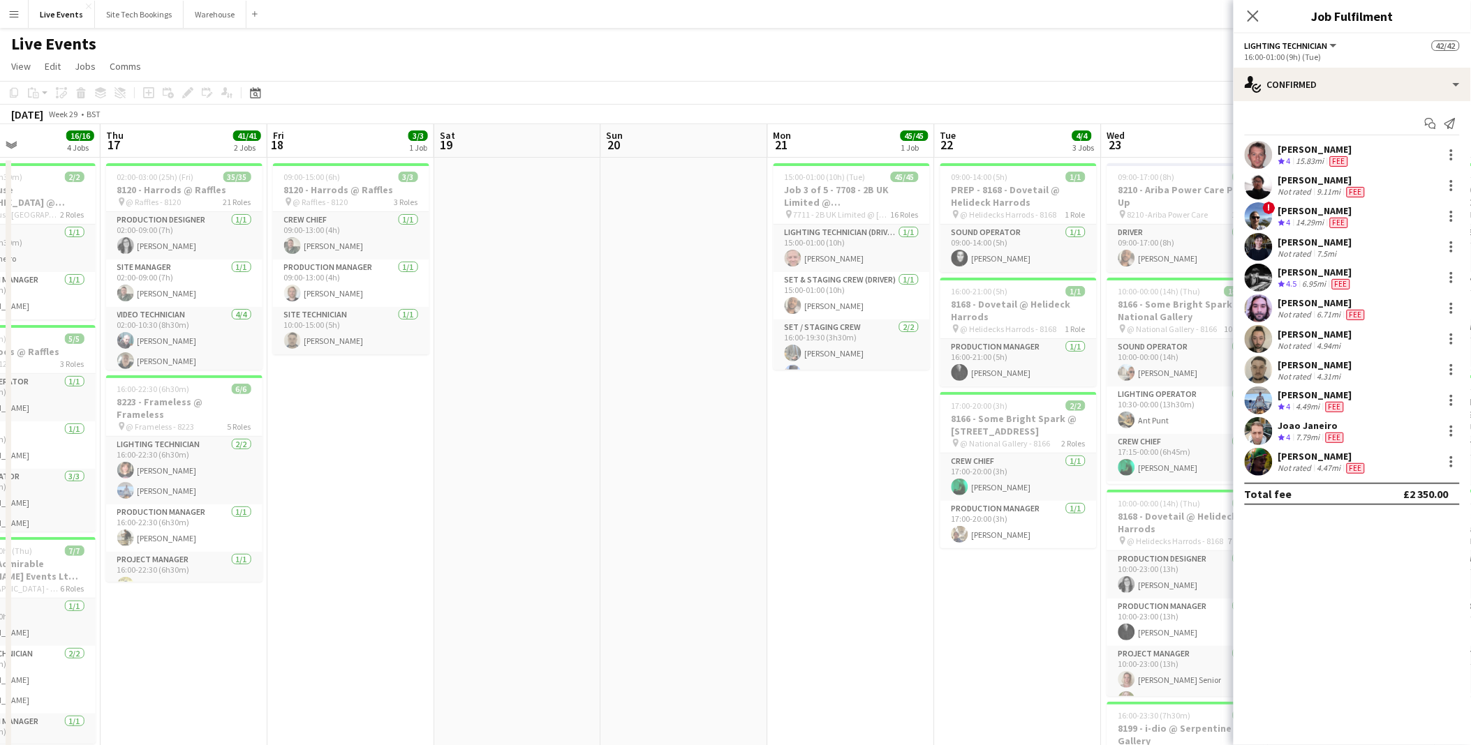
drag, startPoint x: -64, startPoint y: 343, endPoint x: -151, endPoint y: 337, distance: 88.1
click at [0, 337] on html "Menu Boards Boards Boards All jobs Status Workforce Workforce My Workforce Recr…" at bounding box center [735, 610] width 1471 height 1221
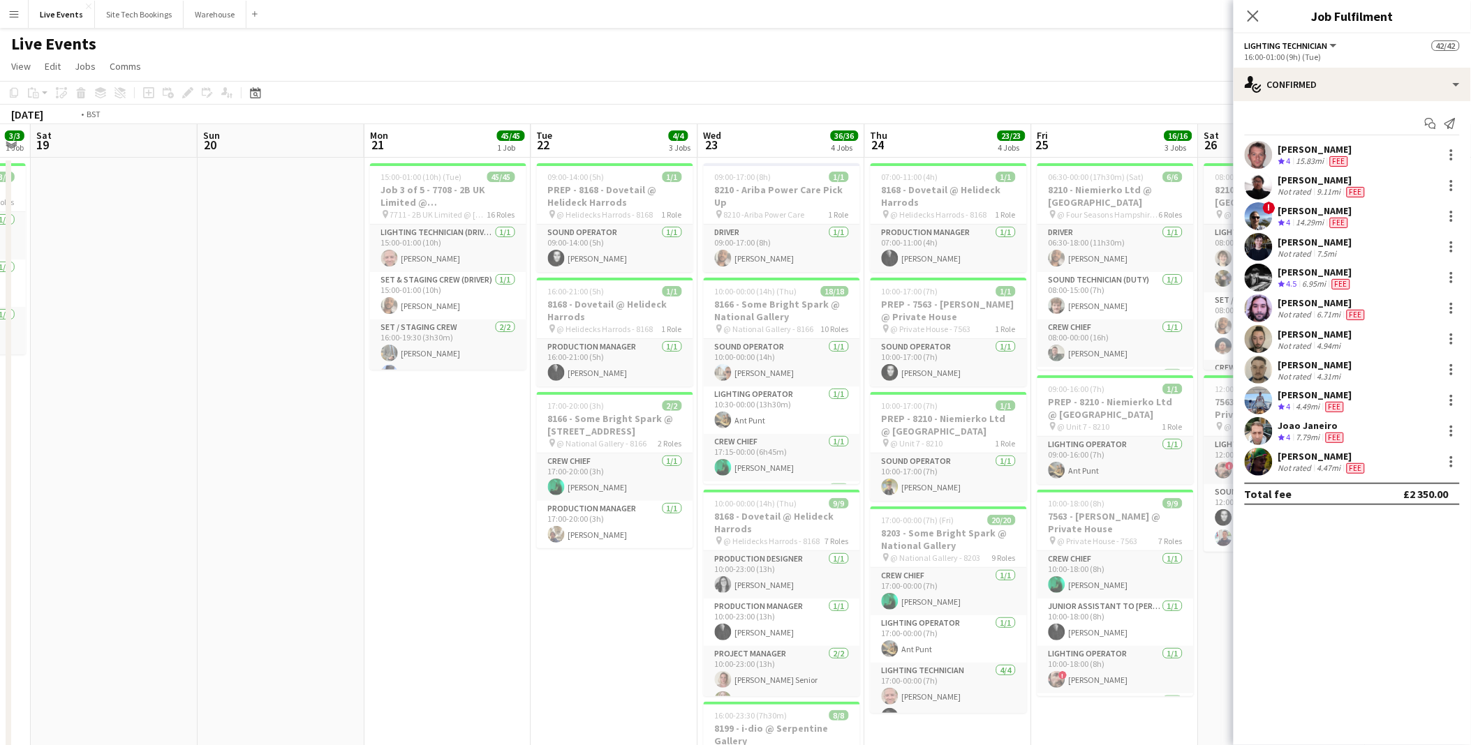
click at [248, 378] on app-calendar-viewport "Wed 16 16/16 4 Jobs Thu 17 41/41 2 Jobs Fri 18 3/3 1 Job Sat 19 Sun 20 Mon 21 4…" at bounding box center [735, 660] width 1471 height 1073
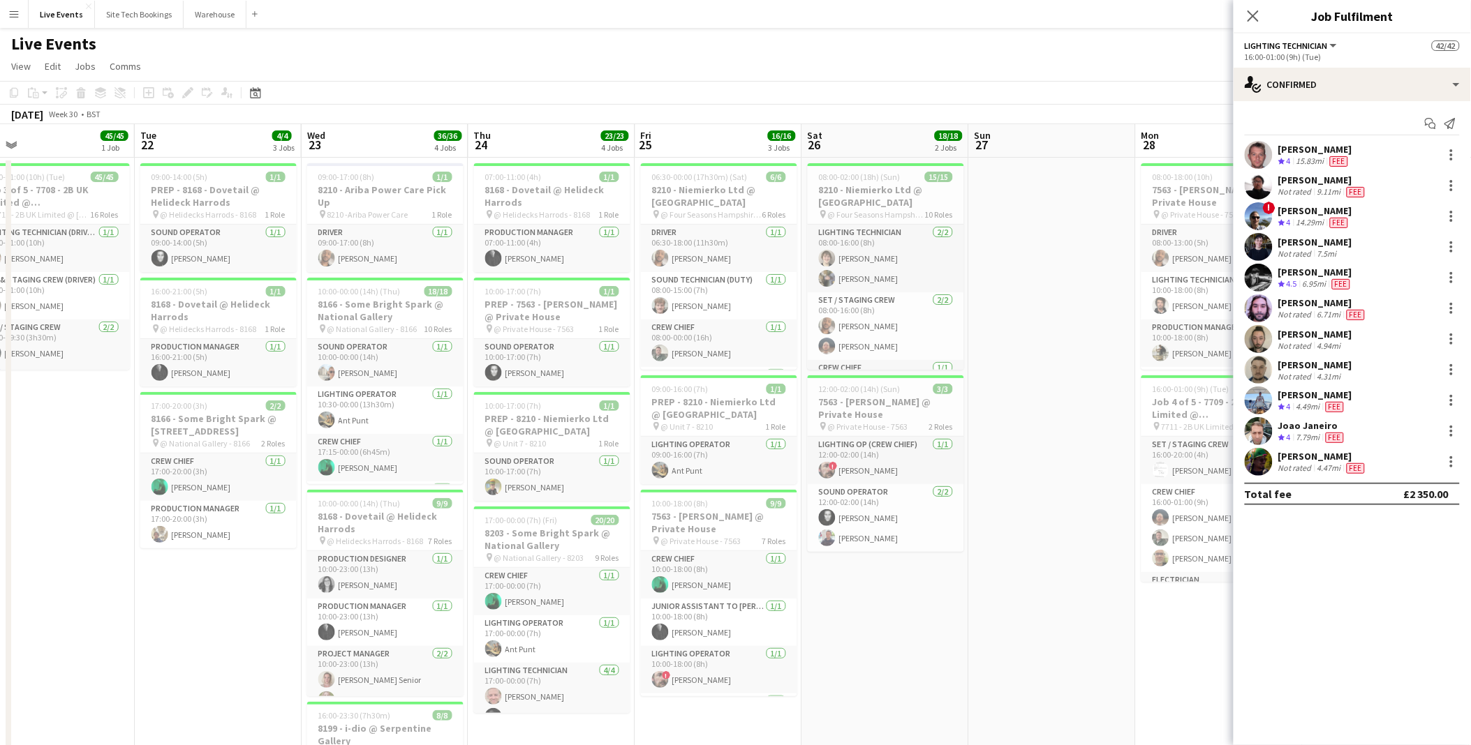
drag, startPoint x: 738, startPoint y: 423, endPoint x: 284, endPoint y: 355, distance: 459.5
click at [285, 355] on app-calendar-viewport "Fri 18 3/3 1 Job Sat 19 Sun 20 Mon 21 45/45 1 Job Tue 22 4/4 3 Jobs Wed 23 36/3…" at bounding box center [735, 660] width 1471 height 1073
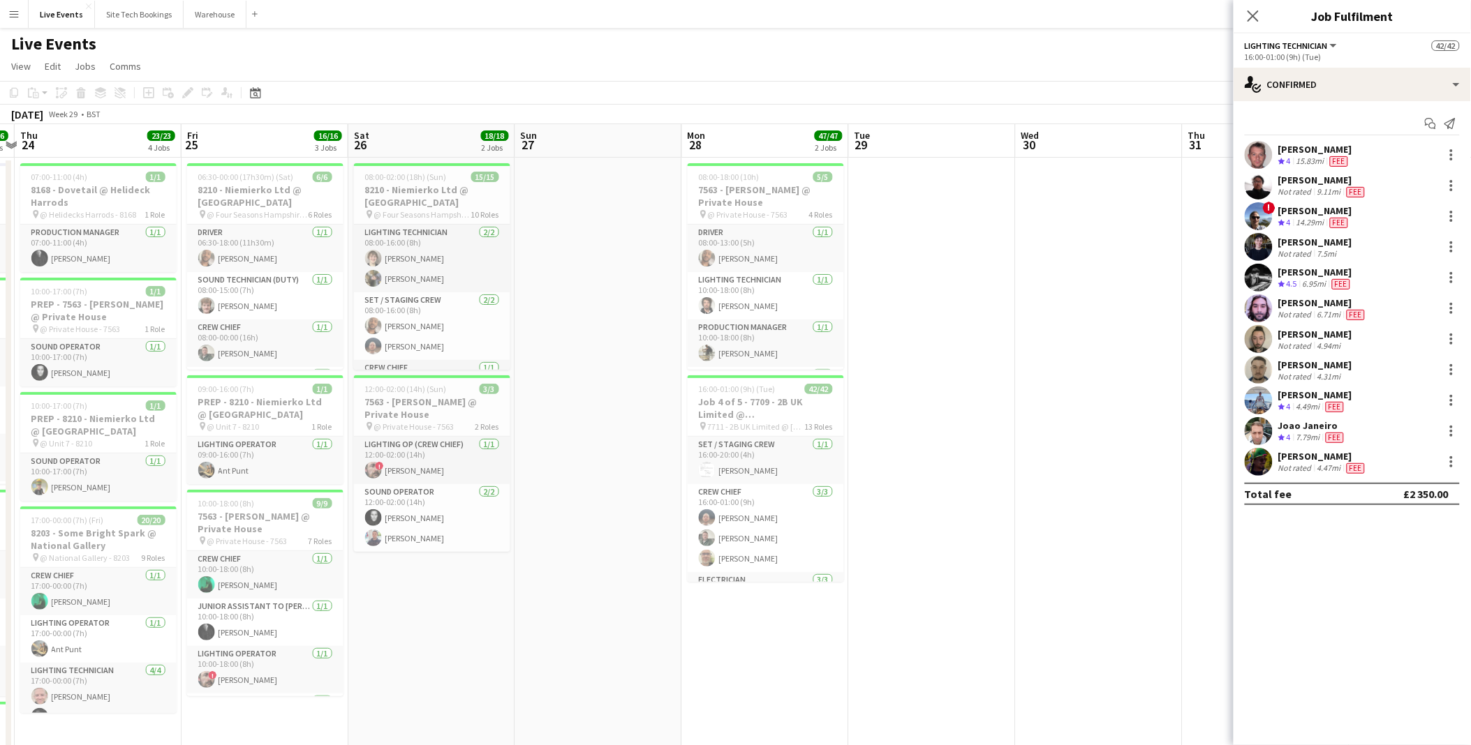
click at [345, 362] on app-calendar-viewport "Mon 21 45/45 1 Job Tue 22 4/4 3 Jobs Wed 23 36/36 4 Jobs Thu 24 23/23 4 Jobs Fr…" at bounding box center [735, 660] width 1471 height 1073
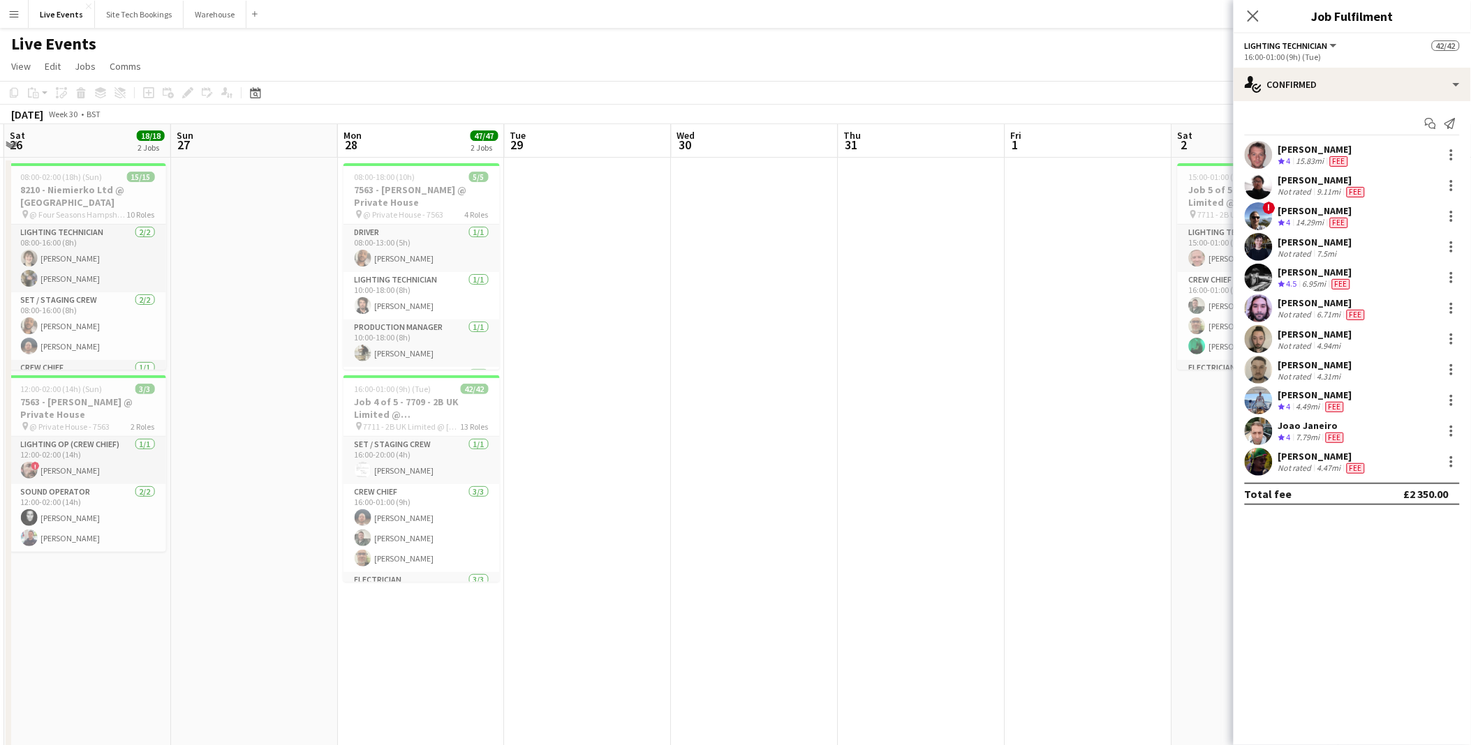
drag, startPoint x: 410, startPoint y: 367, endPoint x: 308, endPoint y: 353, distance: 102.9
click at [251, 353] on app-calendar-viewport "Wed 23 36/36 4 Jobs Thu 24 23/23 4 Jobs Fri 25 16/16 3 Jobs Sat 26 18/18 2 Jobs…" at bounding box center [735, 660] width 1471 height 1073
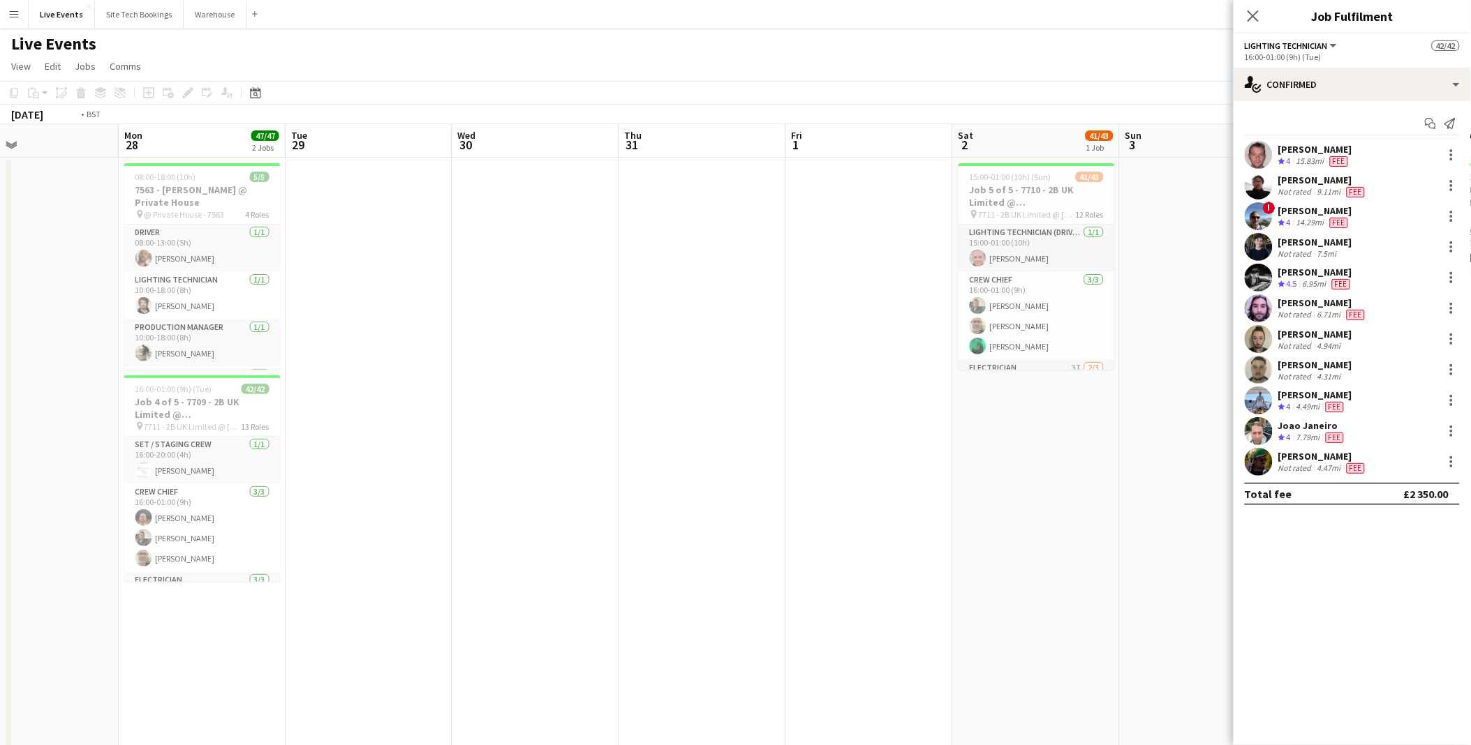
click at [364, 342] on app-calendar-viewport "Thu 24 23/23 4 Jobs Fri 25 16/16 3 Jobs Sat 26 18/18 2 Jobs Sun 27 Mon 28 47/47…" at bounding box center [735, 660] width 1471 height 1073
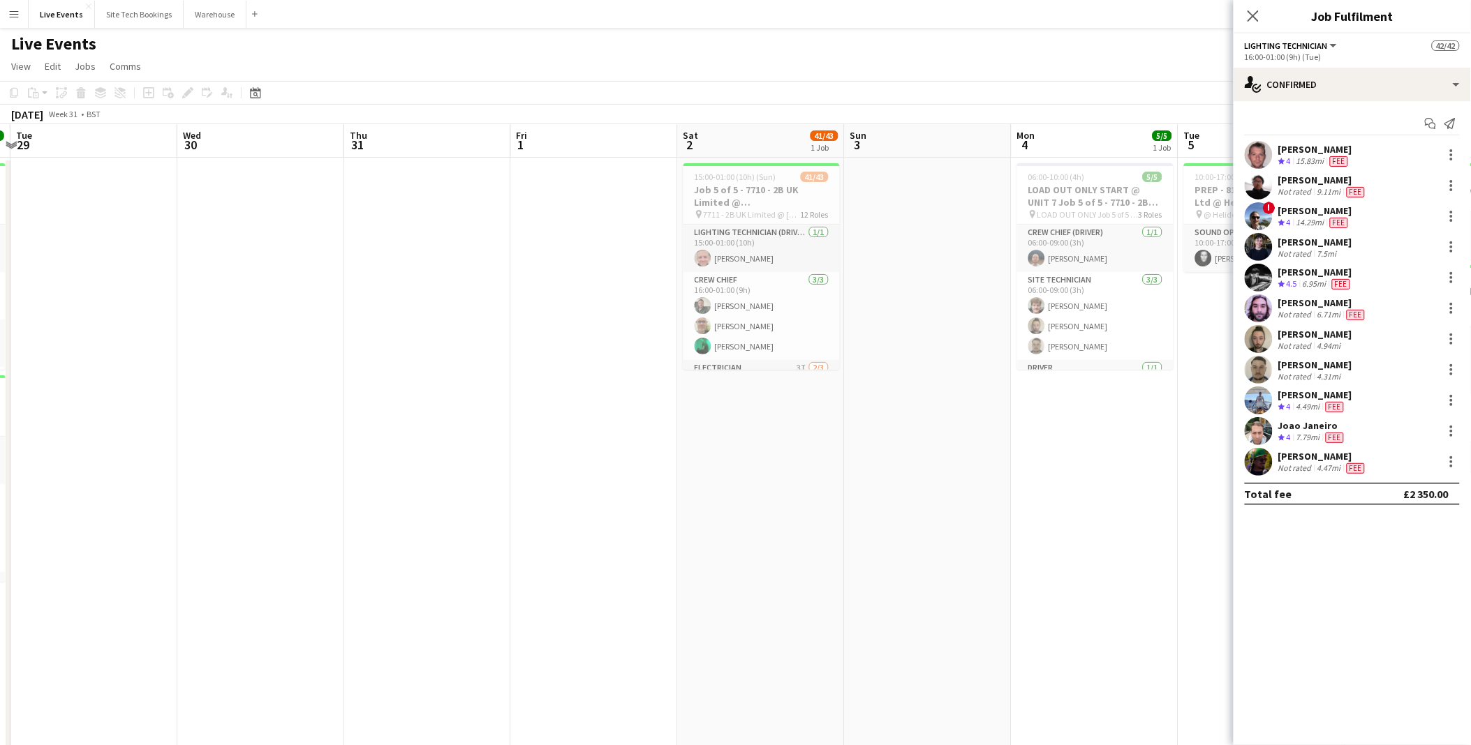
drag, startPoint x: 676, startPoint y: 373, endPoint x: 540, endPoint y: 358, distance: 136.3
click at [540, 358] on app-calendar-viewport "Sat 26 18/18 2 Jobs Sun 27 Mon 28 47/47 2 Jobs Tue 29 Wed 30 Thu 31 Fri 1 Sat 2…" at bounding box center [735, 660] width 1471 height 1073
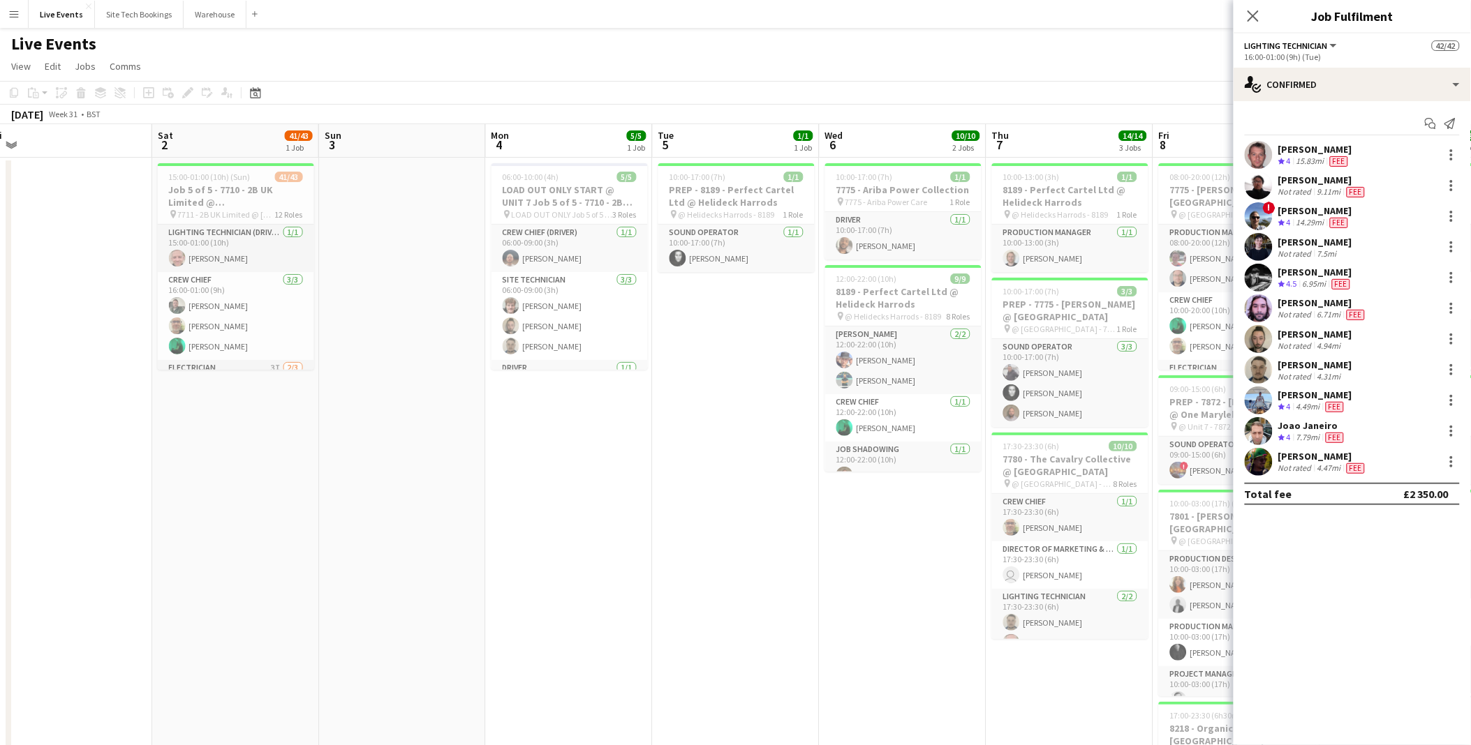
scroll to position [0, 442]
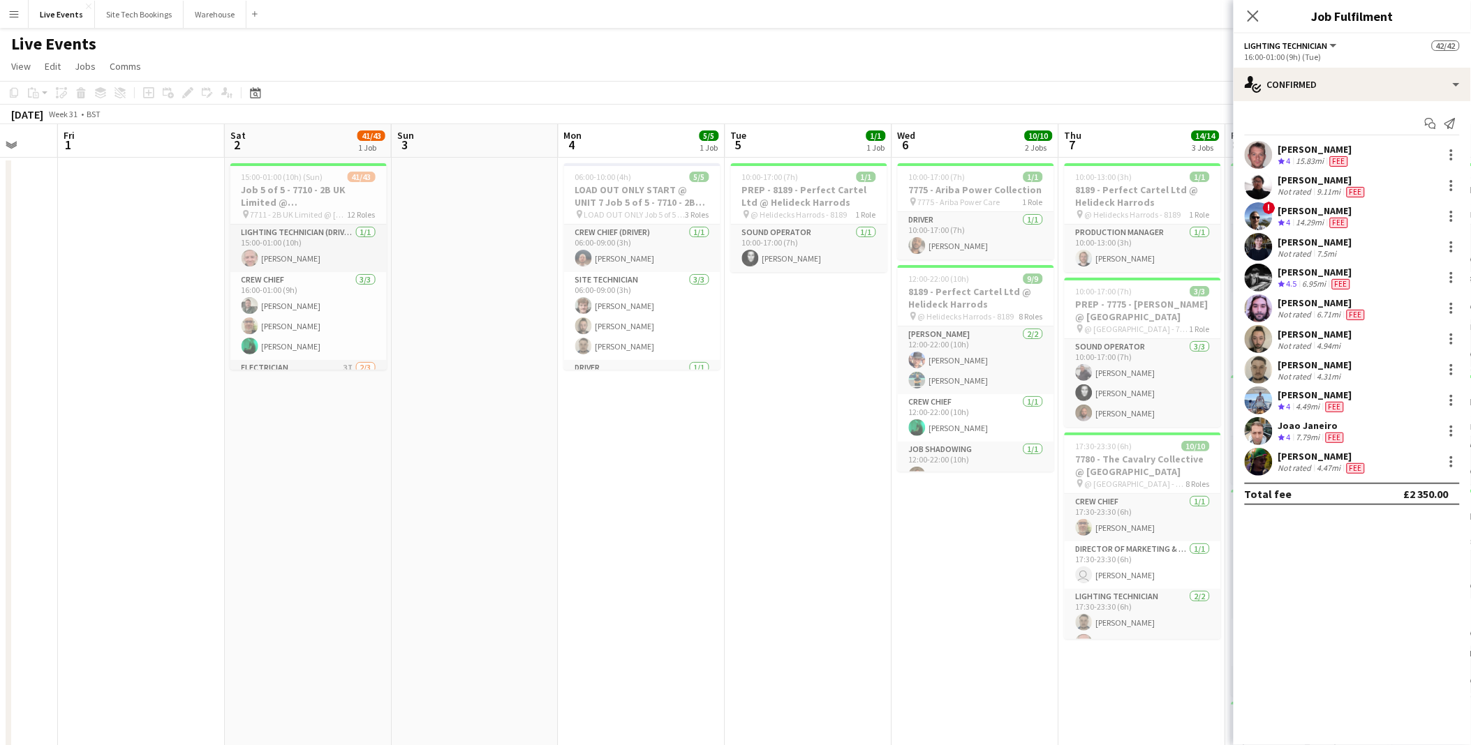
drag, startPoint x: 731, startPoint y: 374, endPoint x: 284, endPoint y: 357, distance: 447.7
click at [284, 357] on app-calendar-viewport "Tue 29 Wed 30 Thu 31 Fri 1 Sat 2 41/43 1 Job Sun 3 Mon 4 5/5 1 Job Tue 5 1/1 1 …" at bounding box center [735, 660] width 1471 height 1073
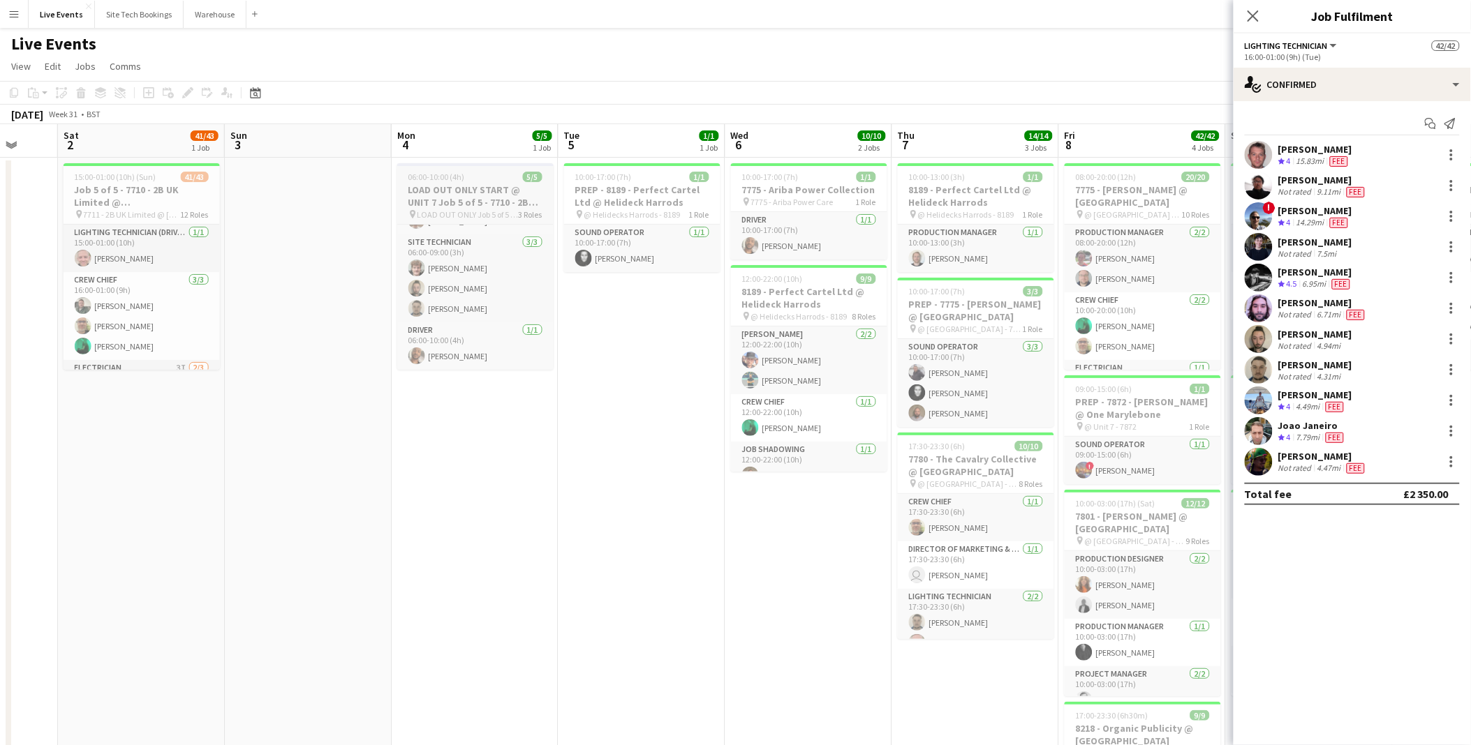
scroll to position [0, 0]
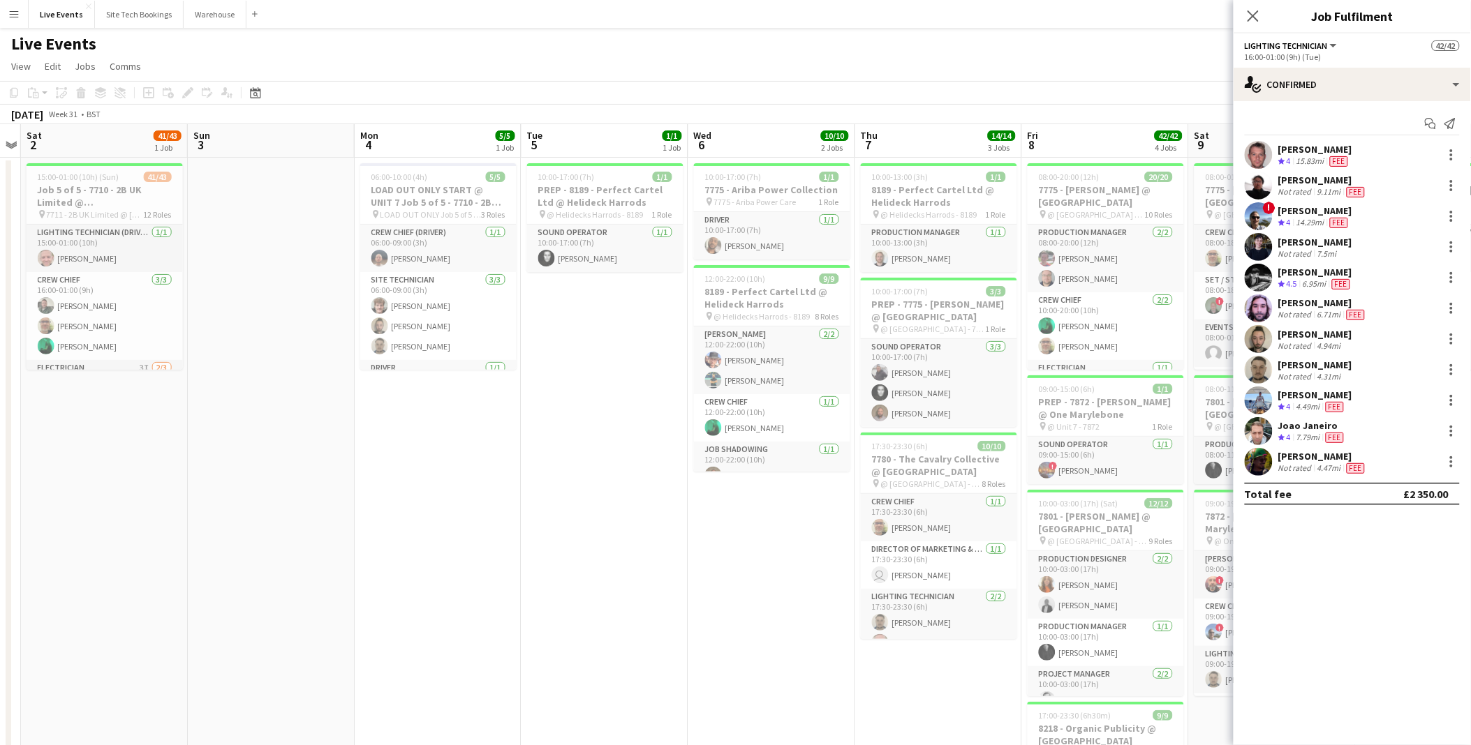
drag, startPoint x: 400, startPoint y: 482, endPoint x: 1196, endPoint y: 603, distance: 804.8
click at [1322, 628] on body "Menu Boards Boards Boards All jobs Status Workforce Workforce My Workforce Recr…" at bounding box center [735, 610] width 1471 height 1221
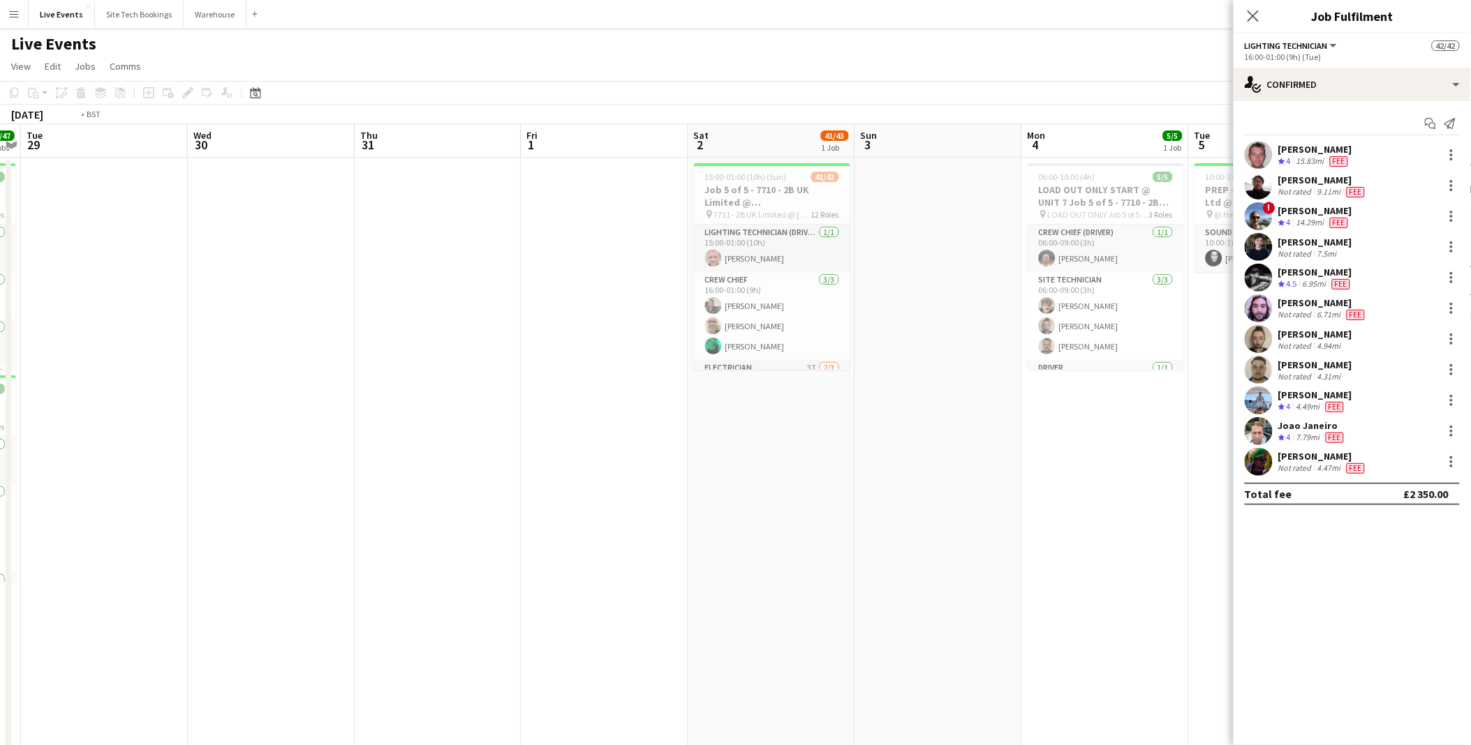
drag, startPoint x: 1051, startPoint y: 499, endPoint x: 1159, endPoint y: 499, distance: 108.2
click at [1159, 499] on app-calendar-viewport "Sat 26 18/18 2 Jobs Sun 27 Mon 28 47/47 2 Jobs Tue 29 Wed 30 Thu 31 Fri 1 Sat 2…" at bounding box center [735, 660] width 1471 height 1073
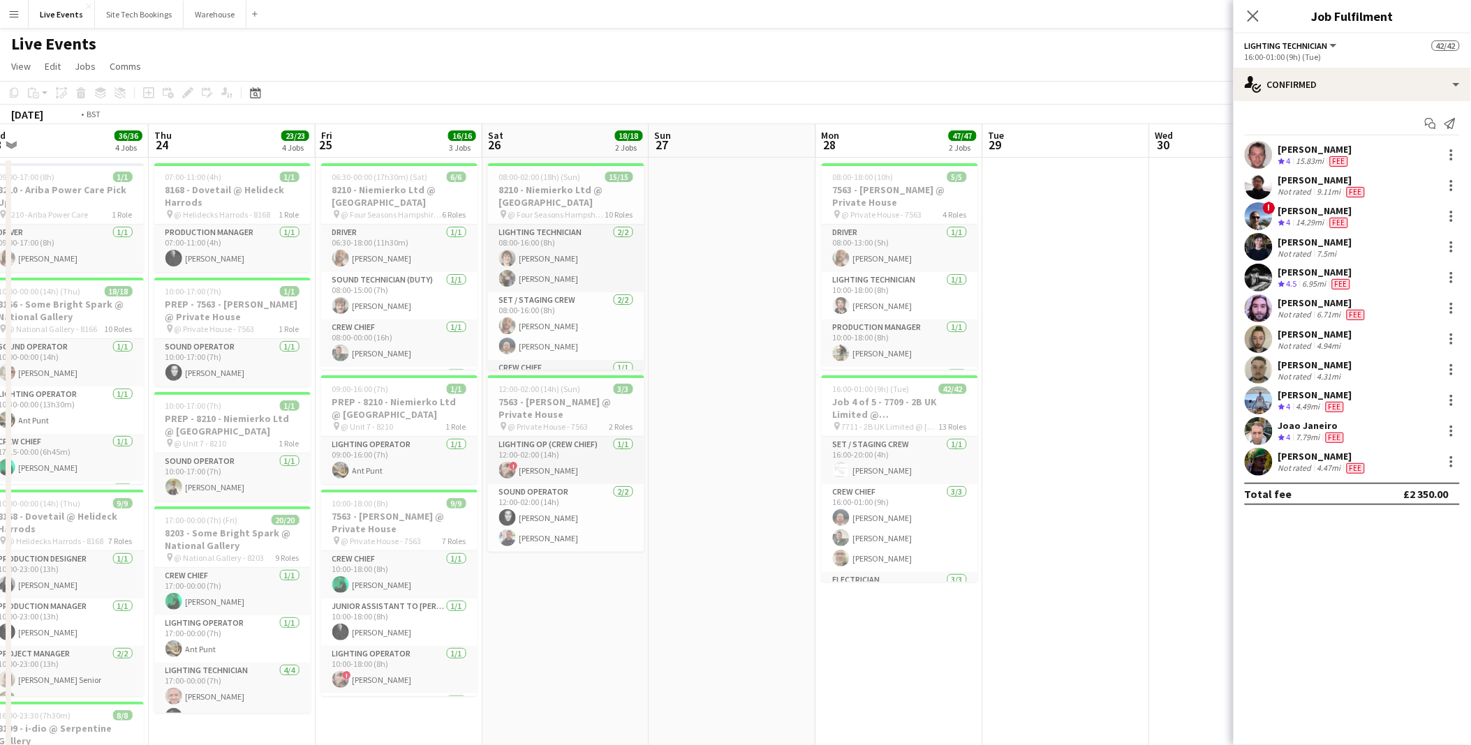
drag, startPoint x: 357, startPoint y: 479, endPoint x: 960, endPoint y: 498, distance: 604.0
click at [960, 498] on app-calendar-viewport "Mon 21 45/45 1 Job Tue 22 4/4 3 Jobs Wed 23 36/36 4 Jobs Thu 24 23/23 4 Jobs Fr…" at bounding box center [735, 660] width 1471 height 1073
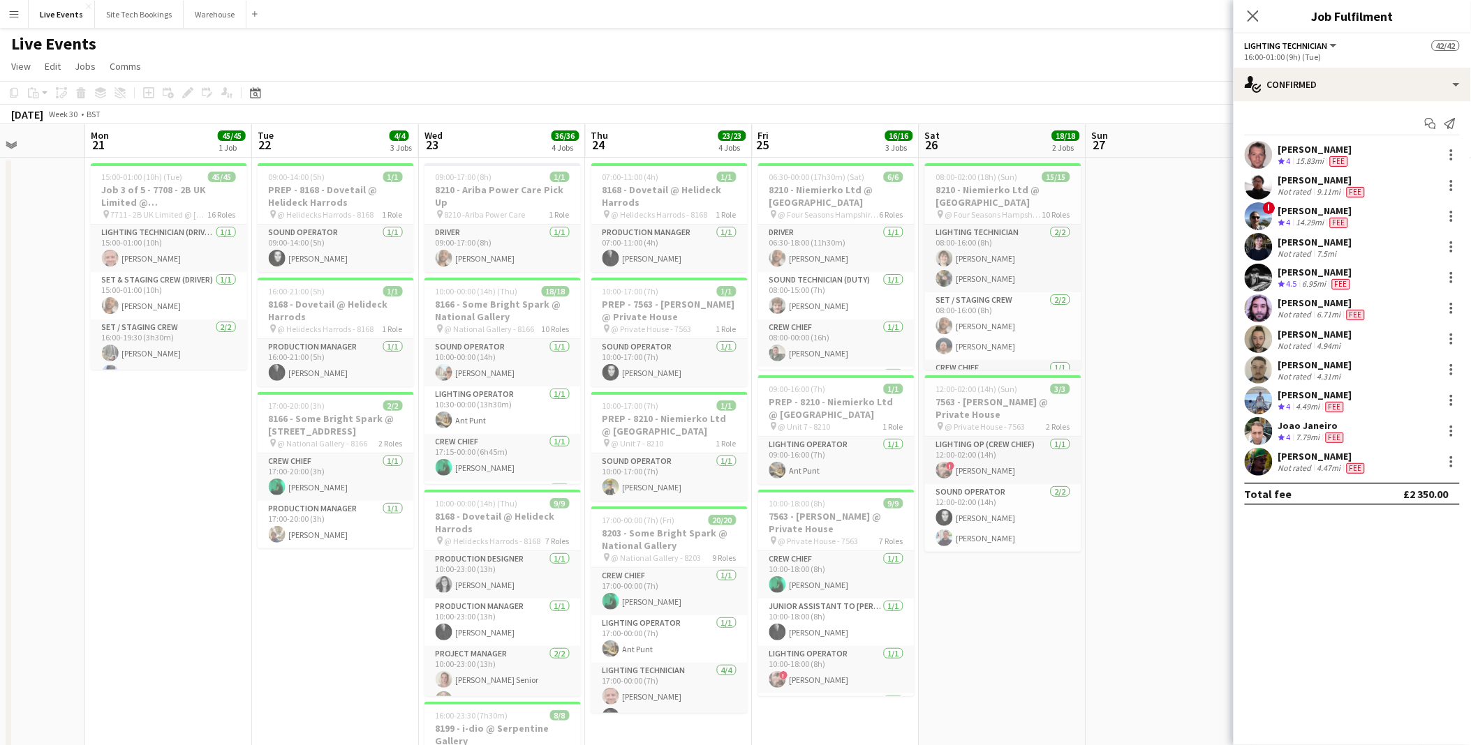
click at [929, 447] on app-calendar-viewport "Fri 18 3/3 1 Job Sat 19 Sun 20 Mon 21 45/45 1 Job Tue 22 4/4 3 Jobs Wed 23 36/3…" at bounding box center [735, 660] width 1471 height 1073
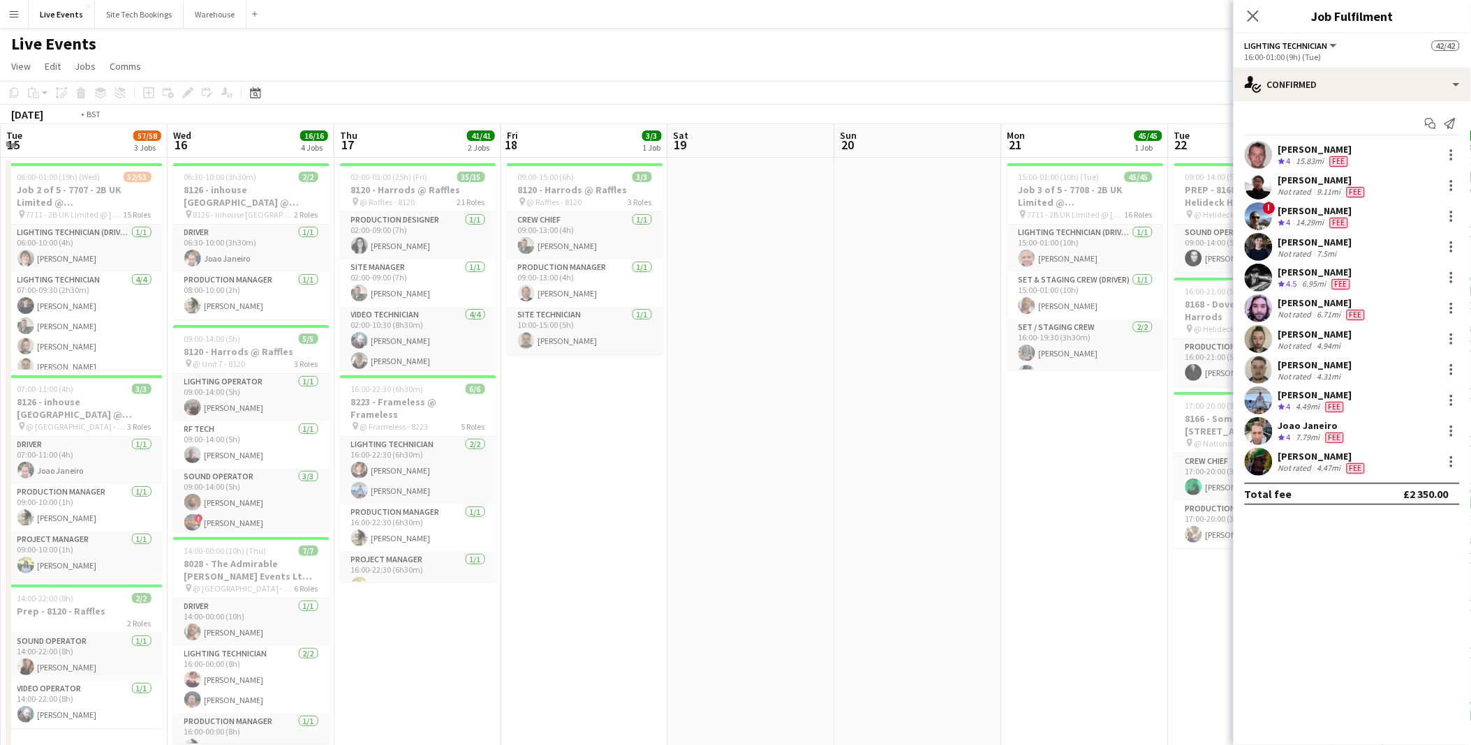
drag, startPoint x: 573, startPoint y: 440, endPoint x: 1013, endPoint y: 475, distance: 441.1
click at [953, 472] on app-calendar-viewport "Sun 13 Mon 14 1/1 1 Job Tue 15 57/58 3 Jobs Wed 16 16/16 4 Jobs Thu 17 41/41 2 …" at bounding box center [735, 660] width 1471 height 1073
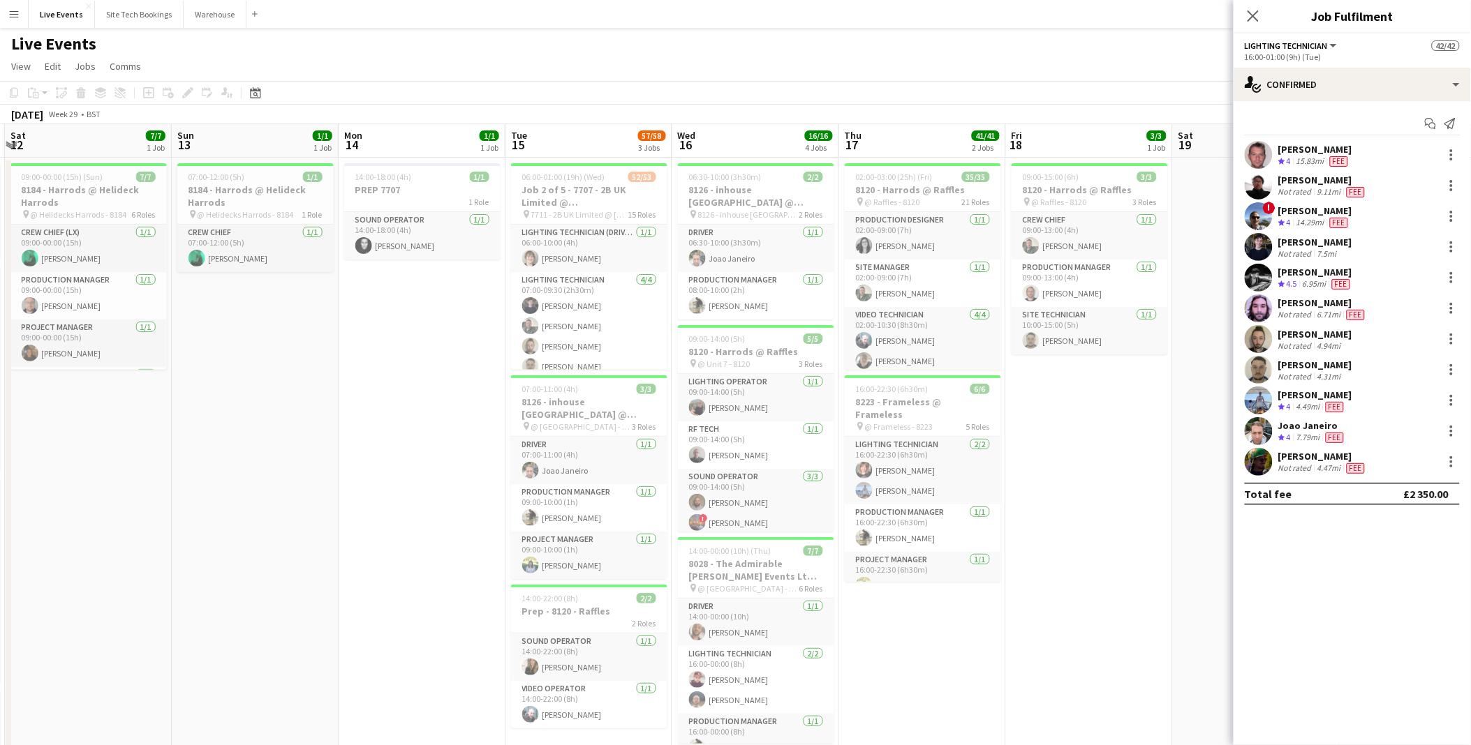
click at [787, 431] on app-calendar-viewport "Thu 10 Fri 11 17/17 4 Jobs Sat 12 7/7 1 Job Sun 13 1/1 1 Job Mon 14 1/1 1 Job T…" at bounding box center [735, 660] width 1471 height 1073
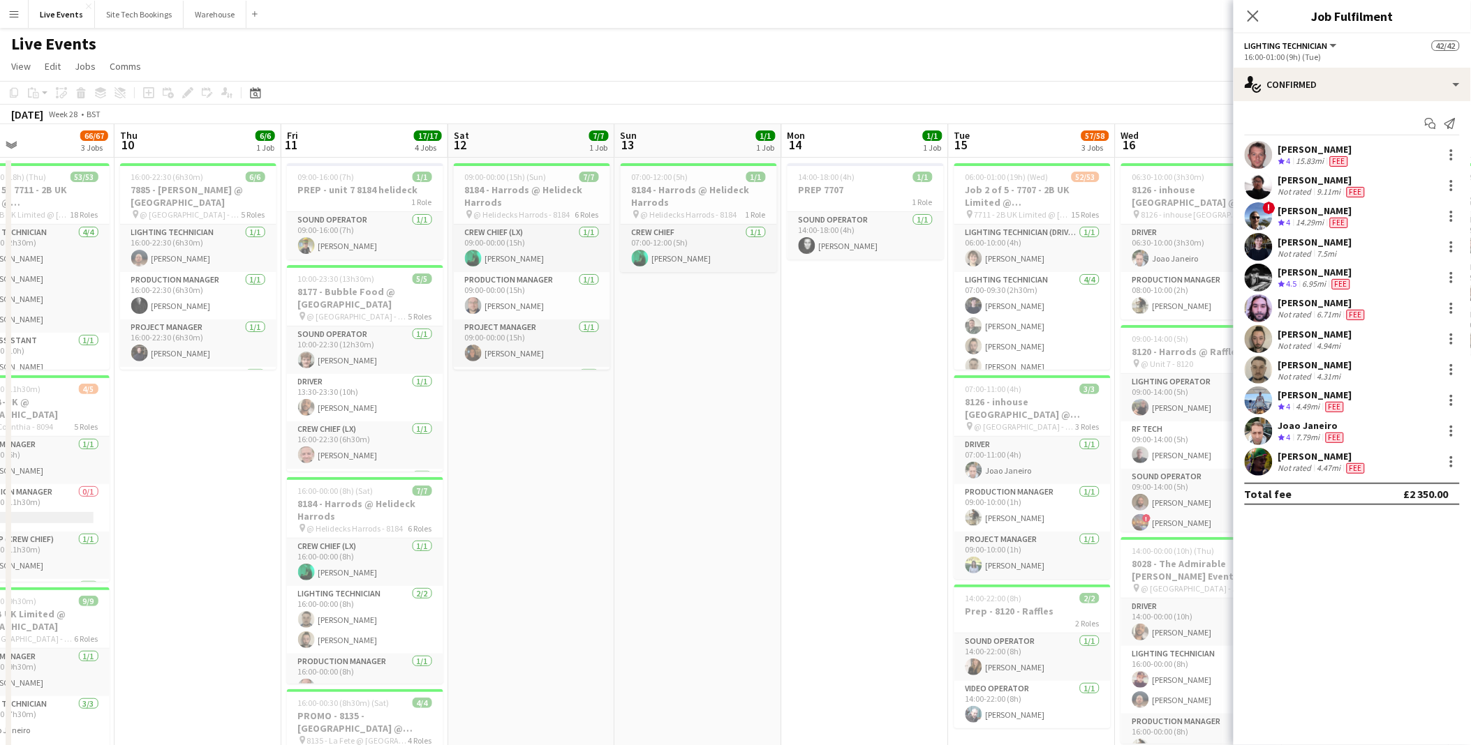
drag, startPoint x: 408, startPoint y: 366, endPoint x: 943, endPoint y: 422, distance: 538.2
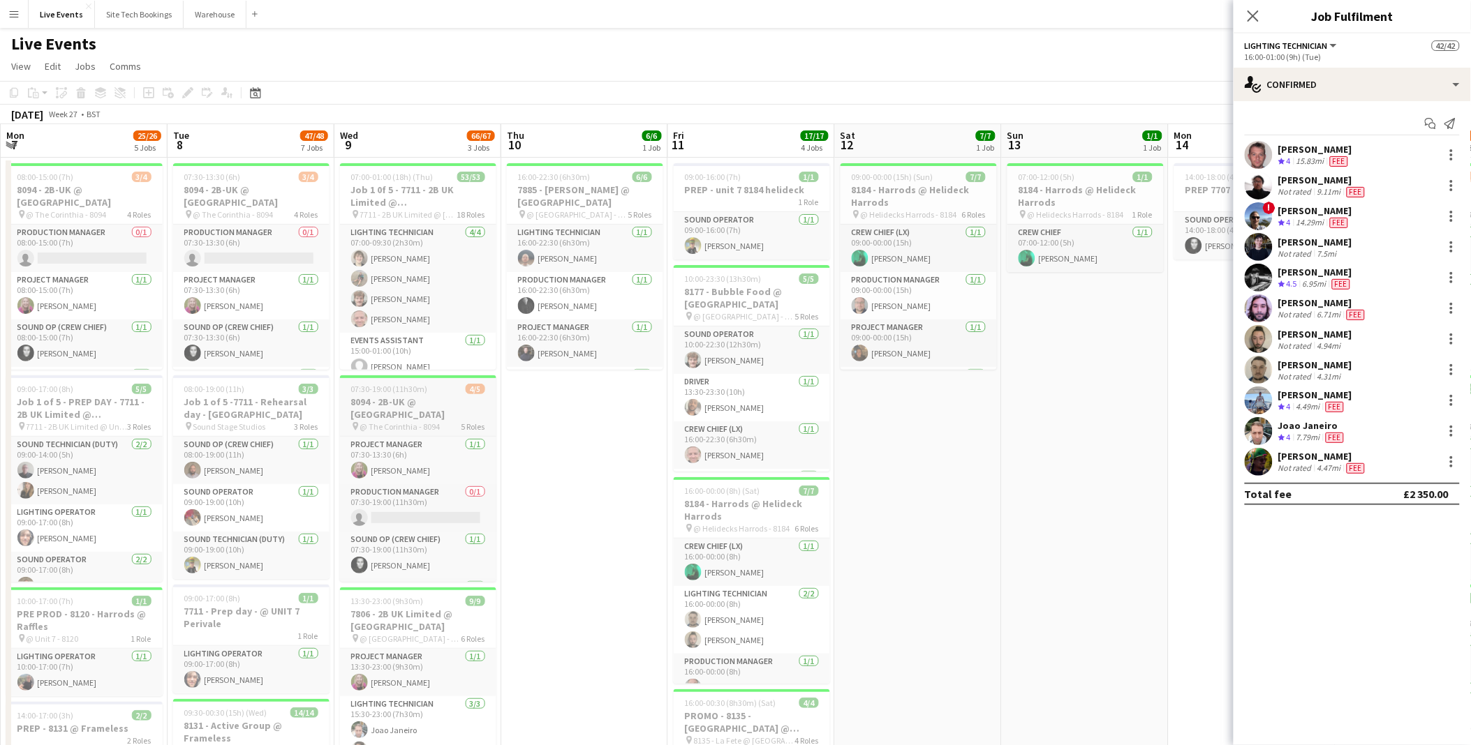
drag, startPoint x: 618, startPoint y: 389, endPoint x: 720, endPoint y: 378, distance: 101.7
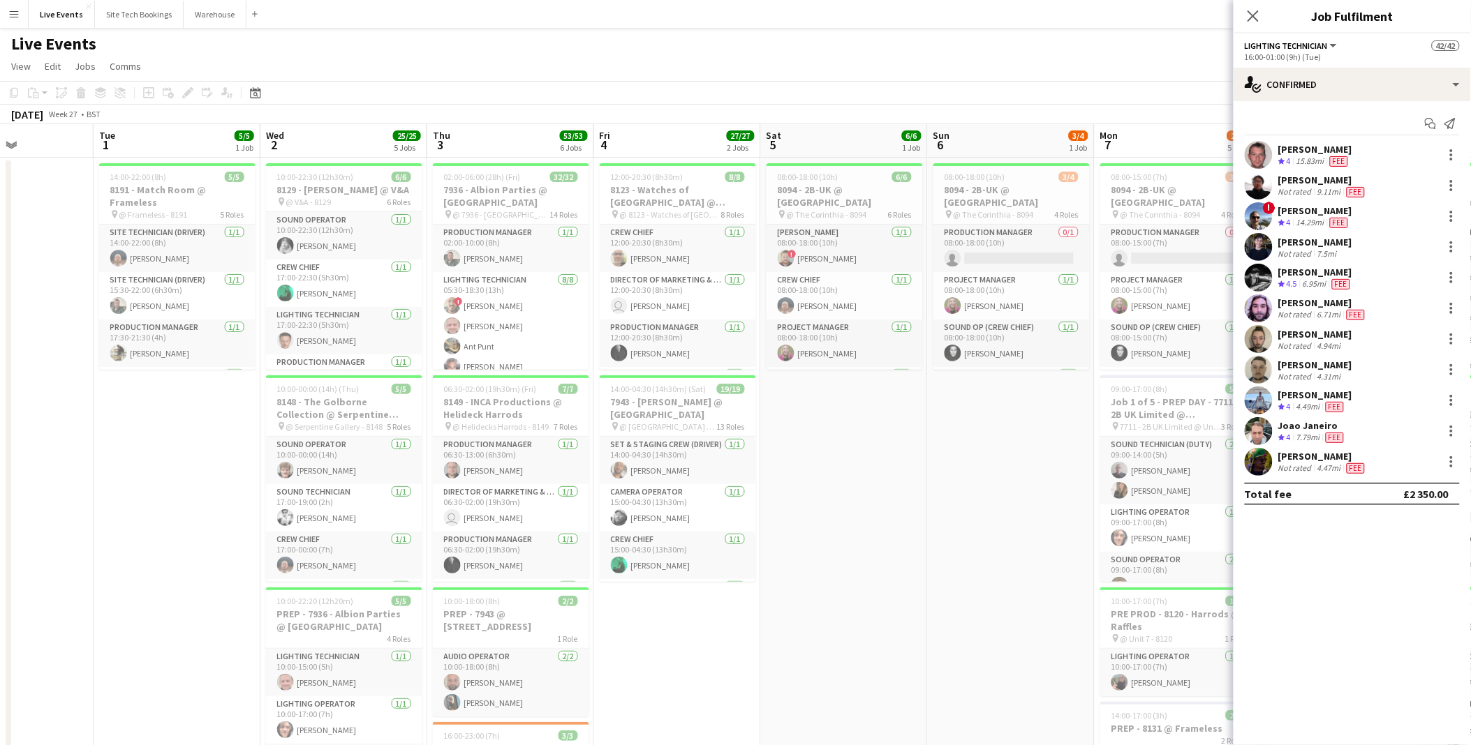
scroll to position [0, 403]
drag, startPoint x: 171, startPoint y: 336, endPoint x: 978, endPoint y: 401, distance: 809.4
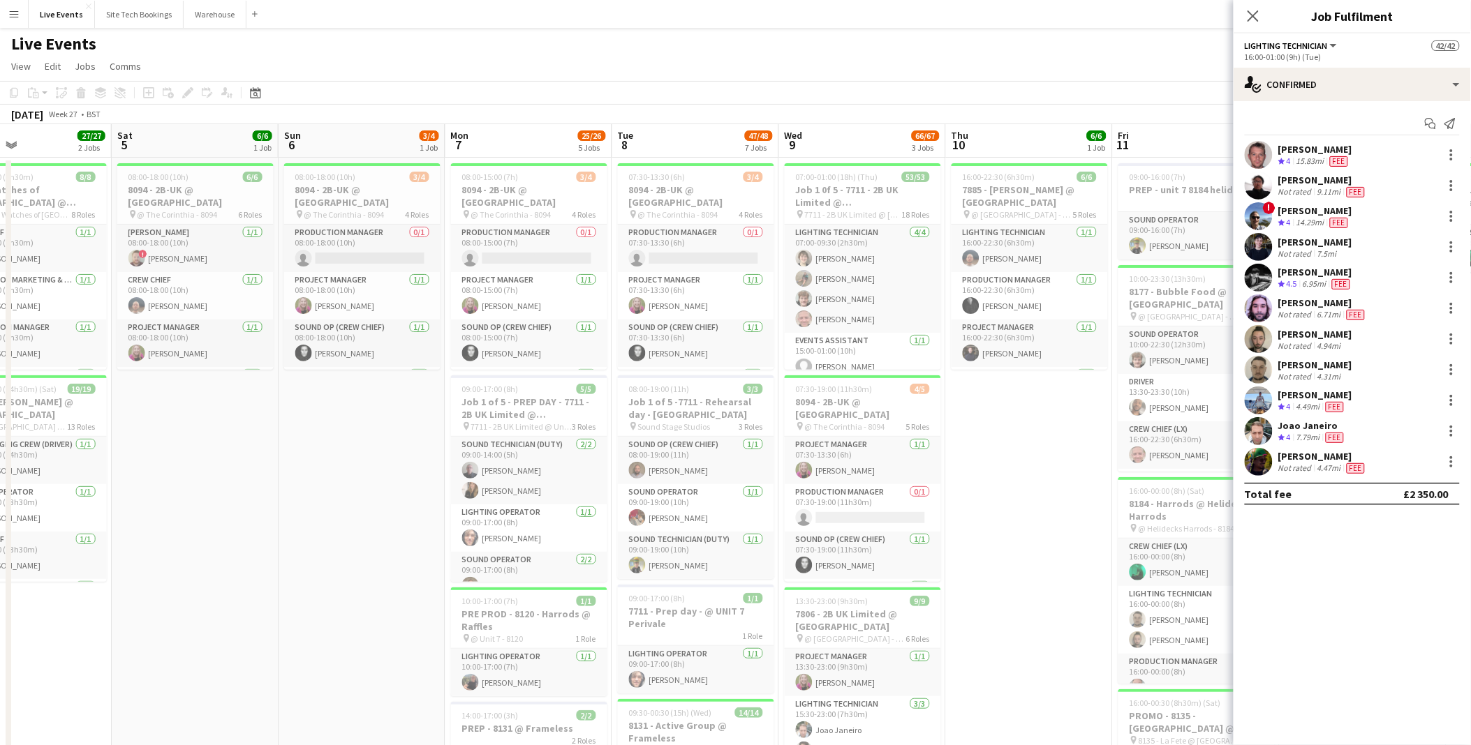
scroll to position [0, 451]
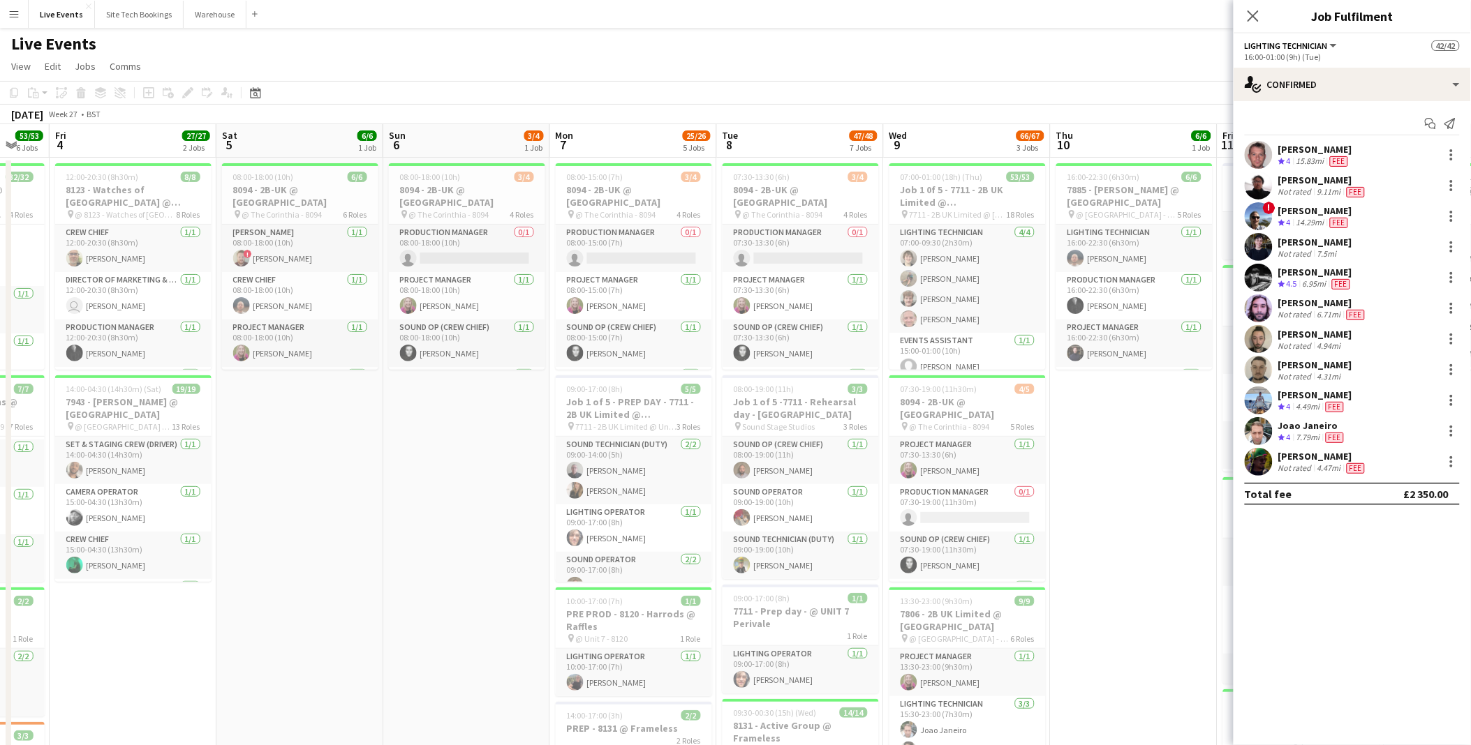
drag, startPoint x: 785, startPoint y: 464, endPoint x: 161, endPoint y: 409, distance: 627.1
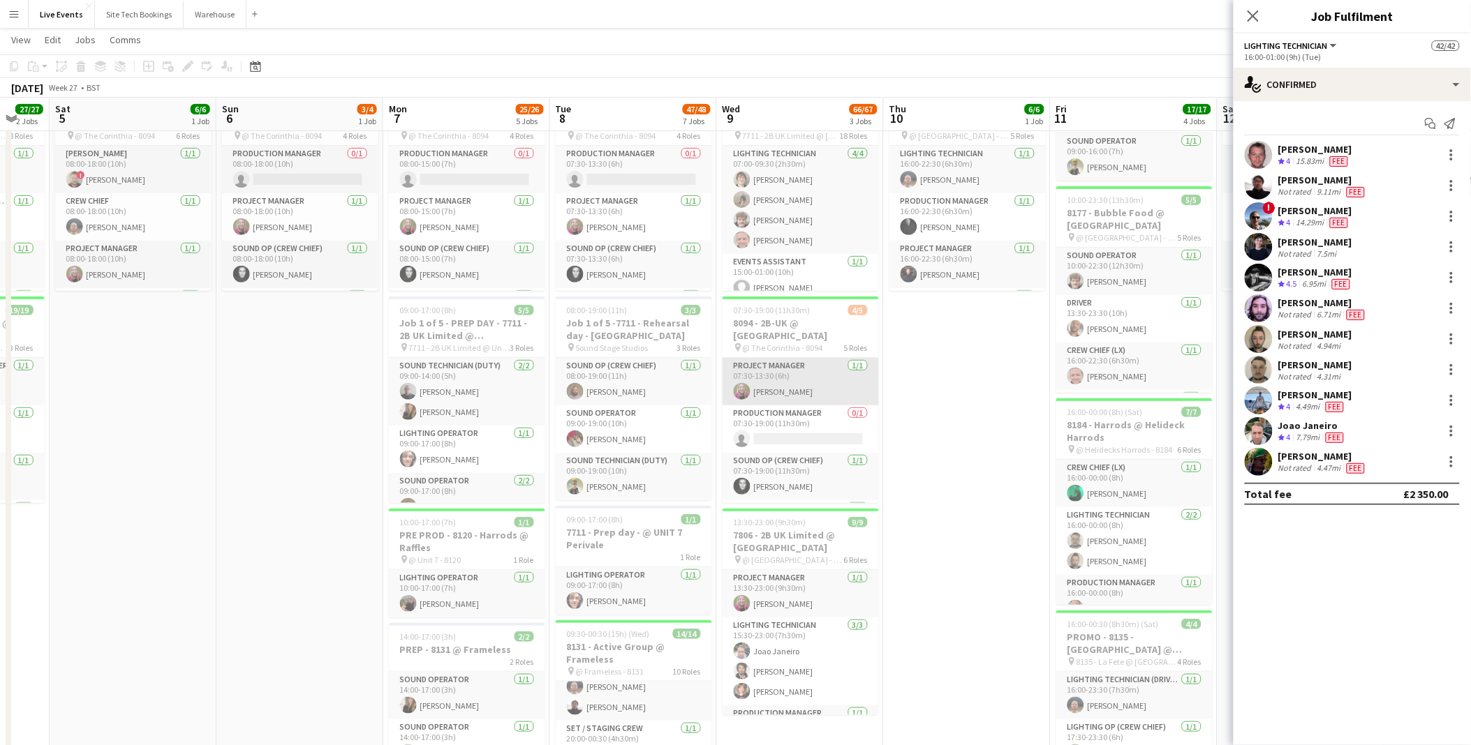
scroll to position [0, 0]
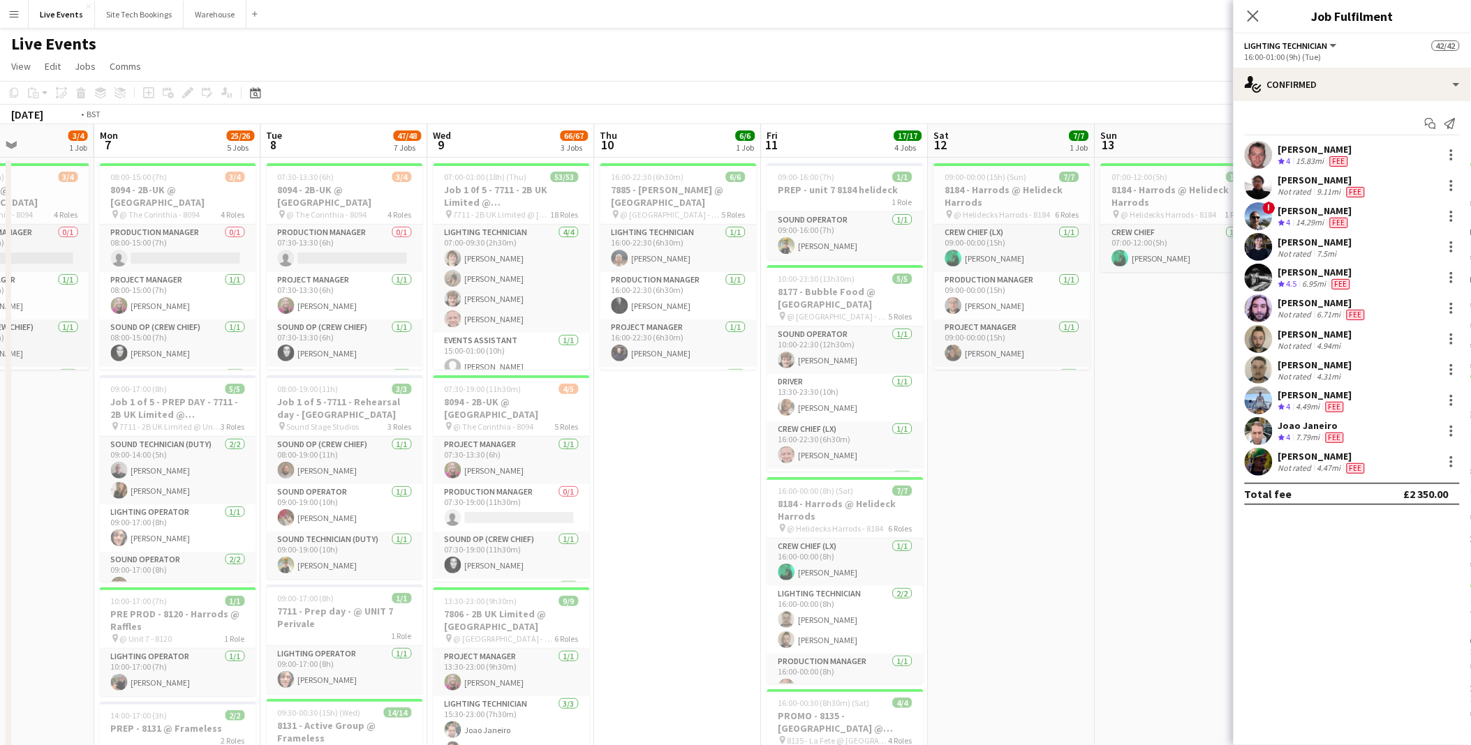
drag, startPoint x: 412, startPoint y: 399, endPoint x: 314, endPoint y: 399, distance: 98.4
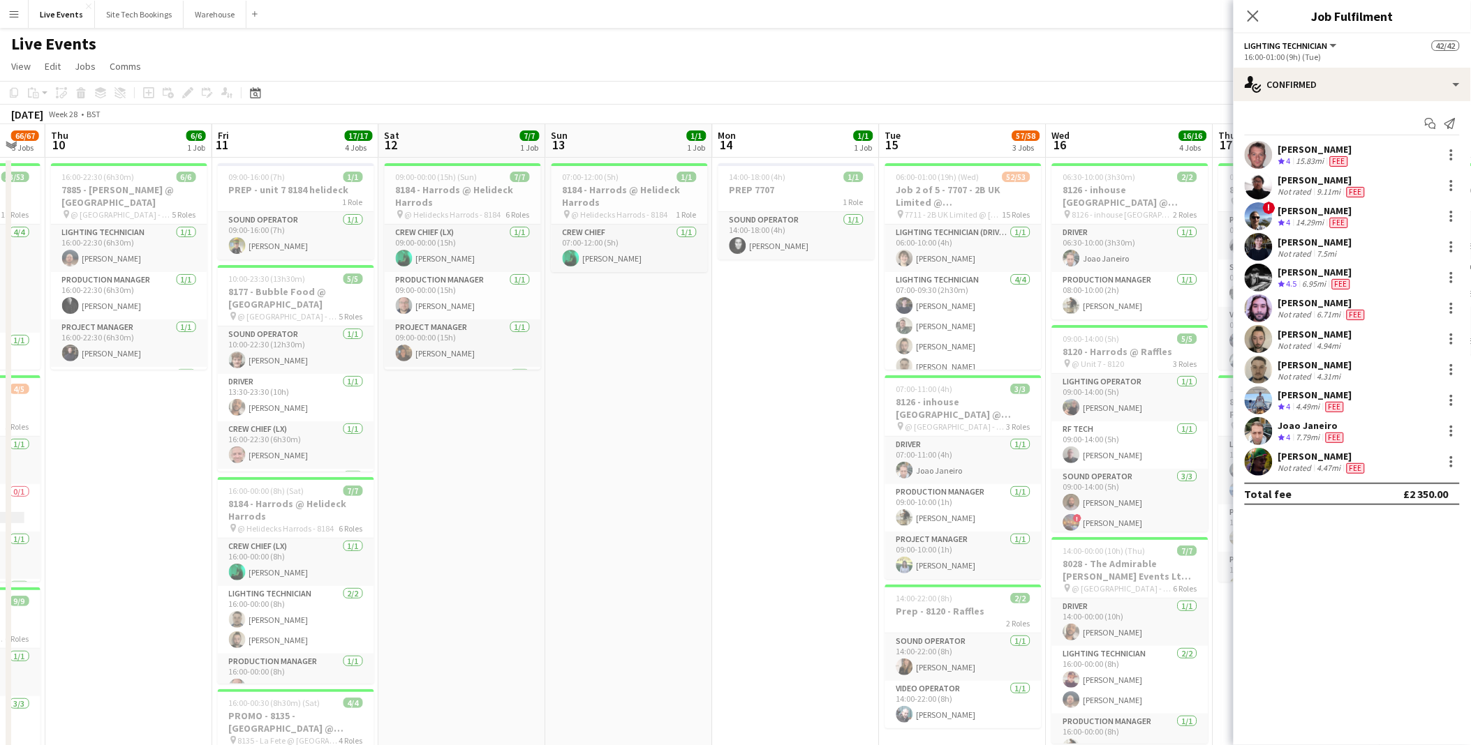
drag, startPoint x: 758, startPoint y: 401, endPoint x: 228, endPoint y: 396, distance: 529.8
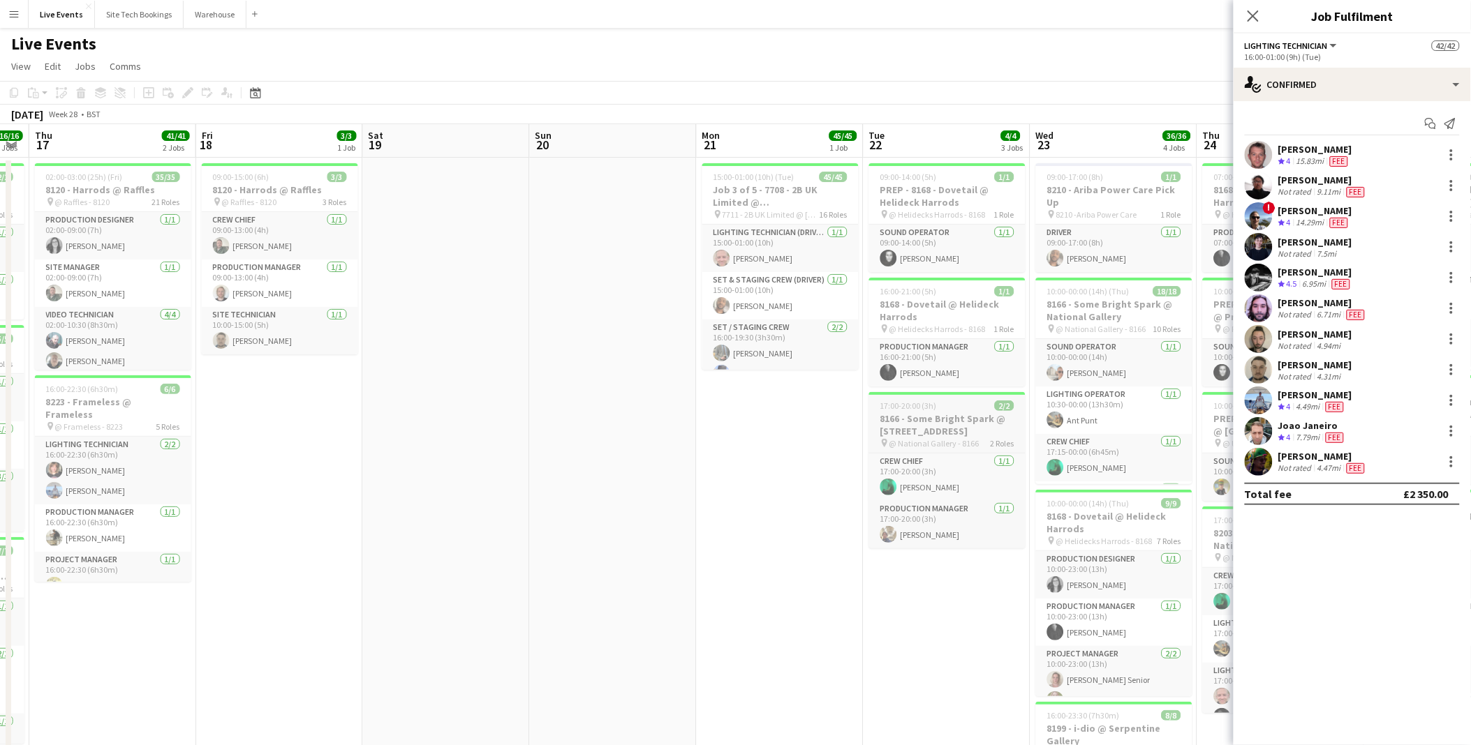
drag, startPoint x: 1055, startPoint y: 444, endPoint x: 588, endPoint y: 415, distance: 467.1
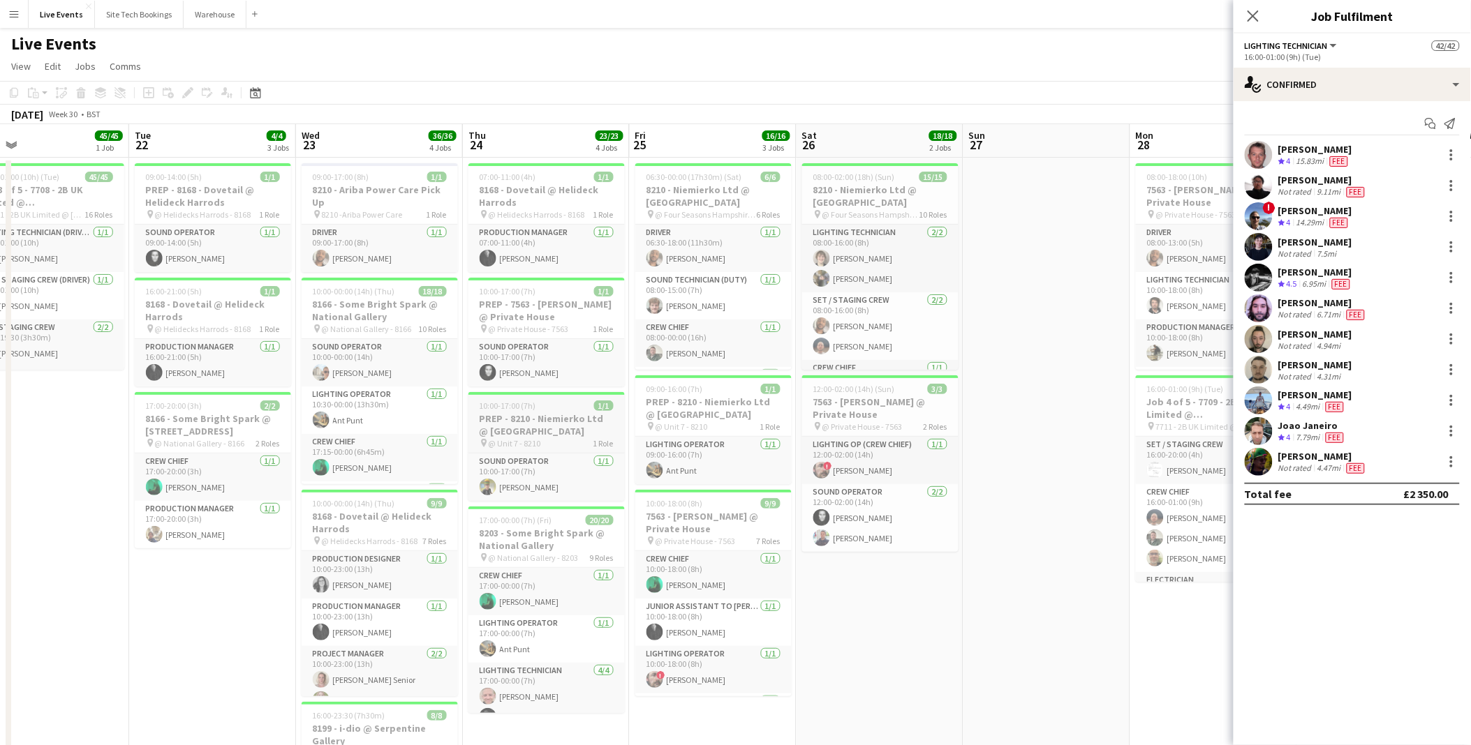
drag, startPoint x: 698, startPoint y: 440, endPoint x: 433, endPoint y: 426, distance: 265.6
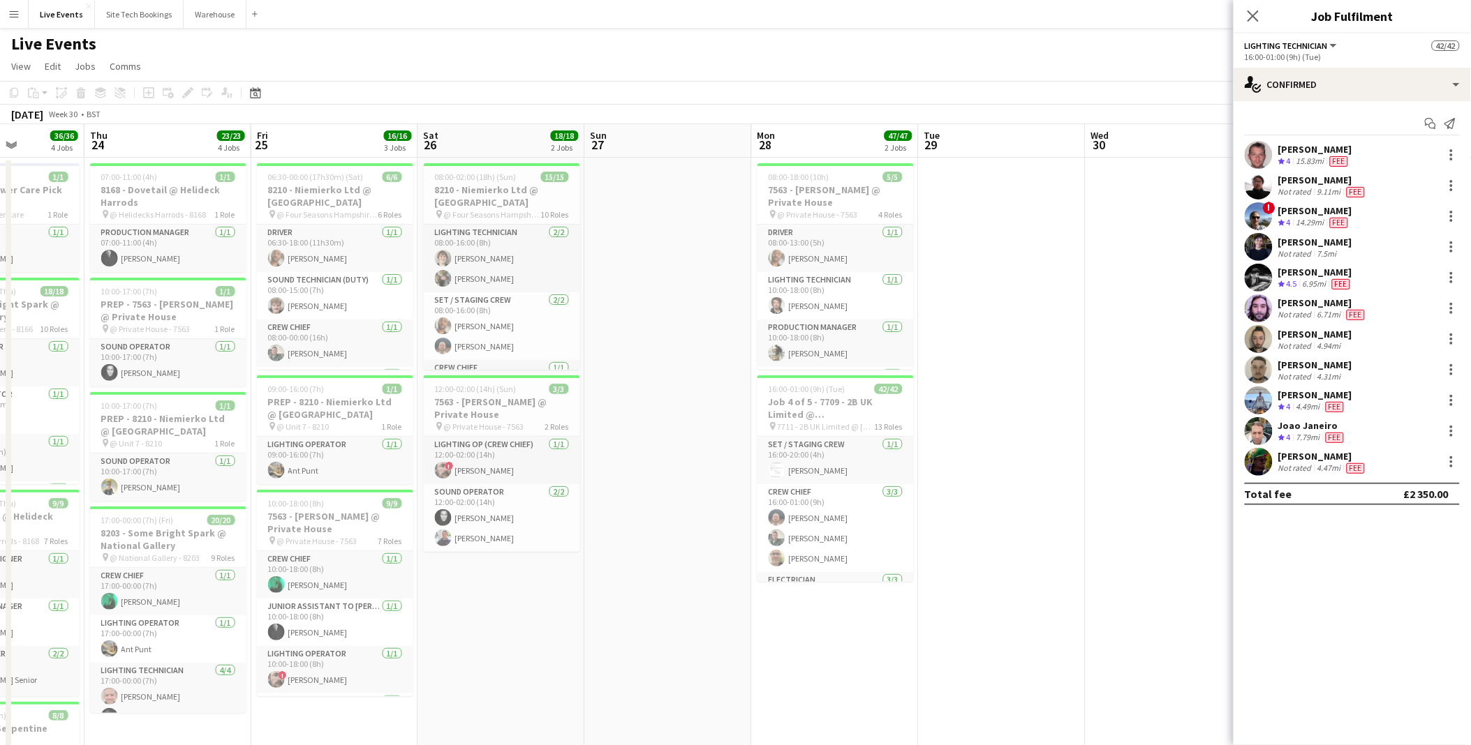
scroll to position [0, 477]
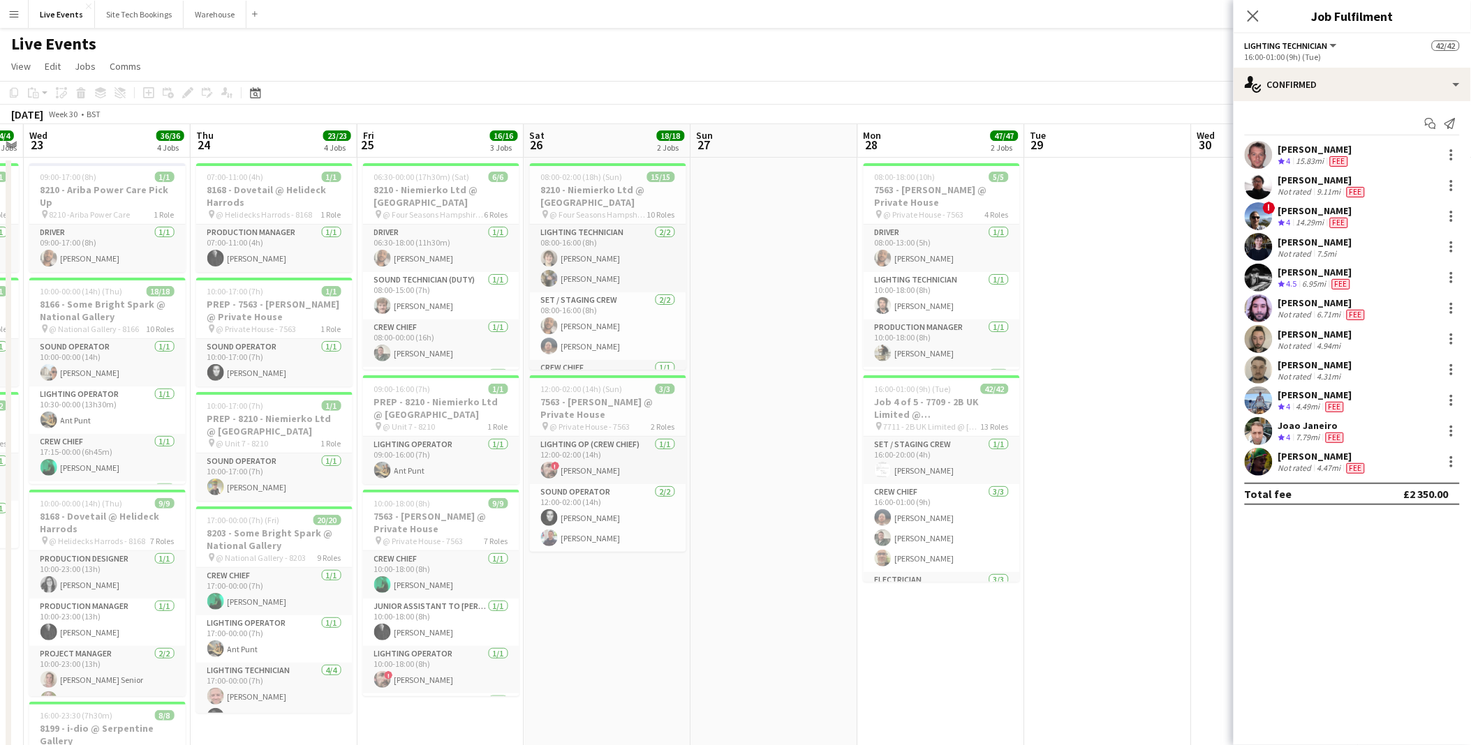
drag, startPoint x: 923, startPoint y: 367, endPoint x: 724, endPoint y: 381, distance: 199.4
